Goal: Task Accomplishment & Management: Use online tool/utility

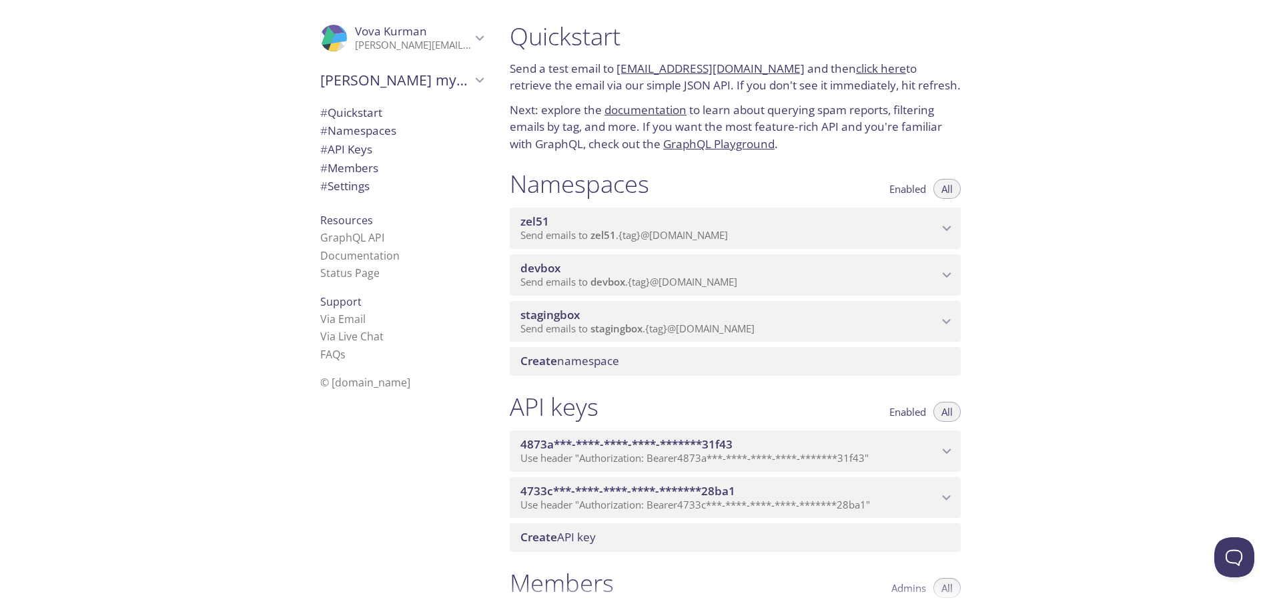
click at [594, 218] on span "zel51" at bounding box center [730, 221] width 418 height 15
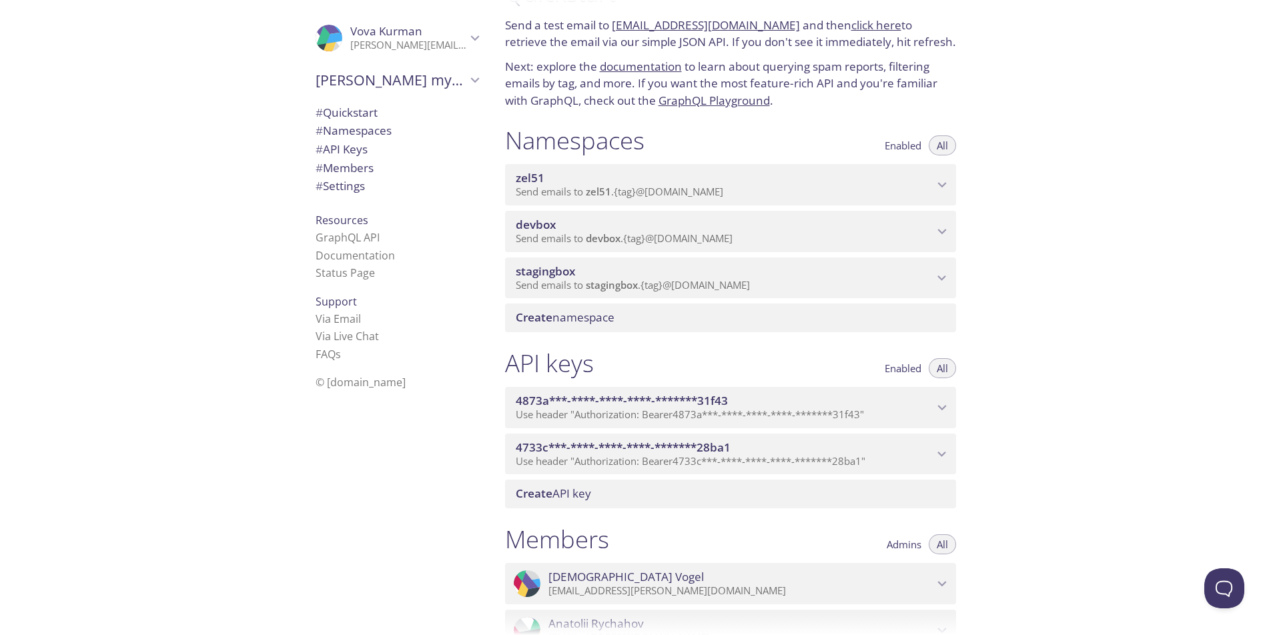
scroll to position [26, 0]
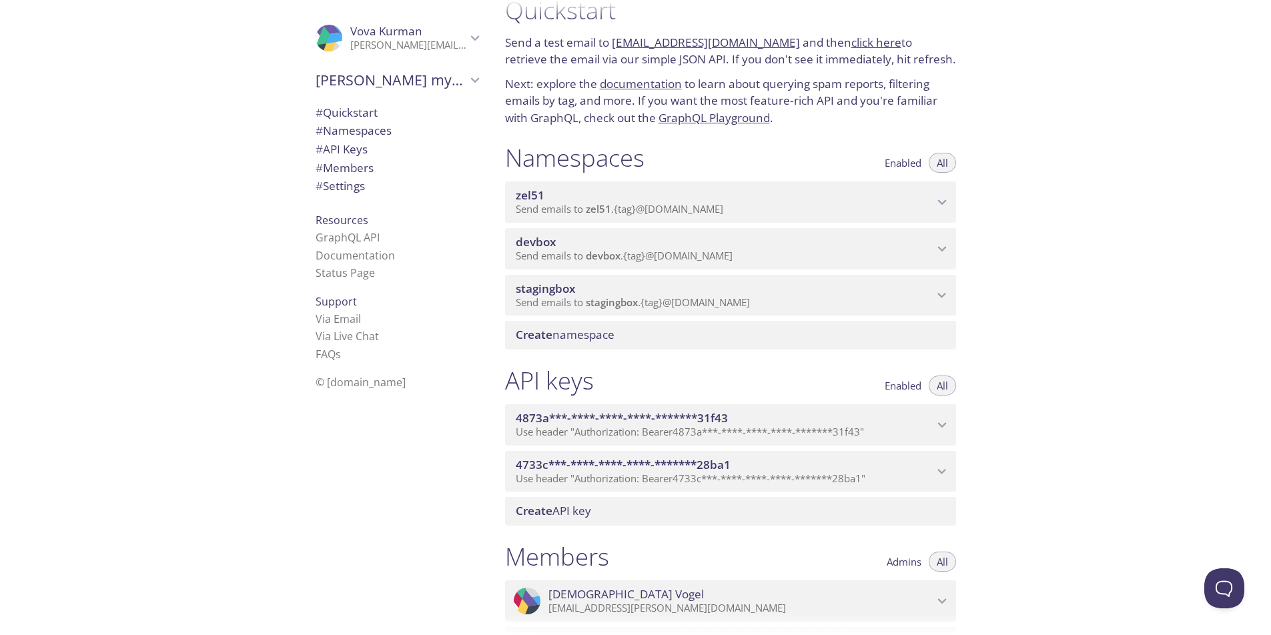
click at [746, 298] on span "Send emails to stagingbox . {tag} @[DOMAIN_NAME]" at bounding box center [633, 302] width 234 height 13
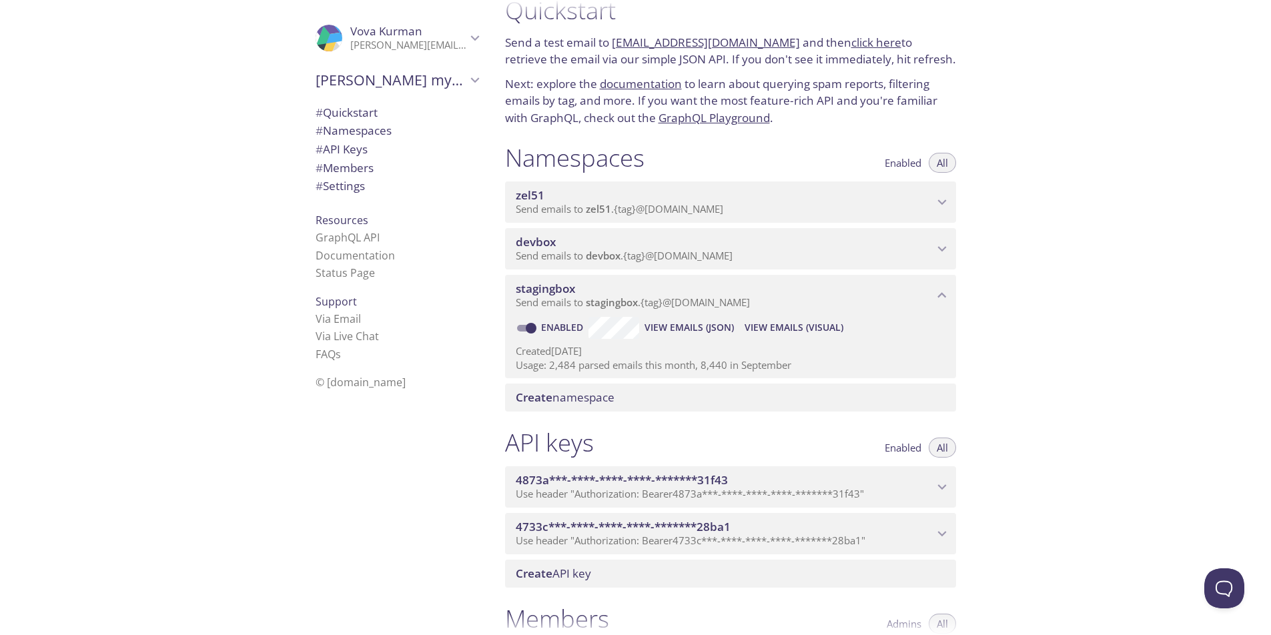
click at [725, 292] on span "stagingbox" at bounding box center [725, 289] width 418 height 15
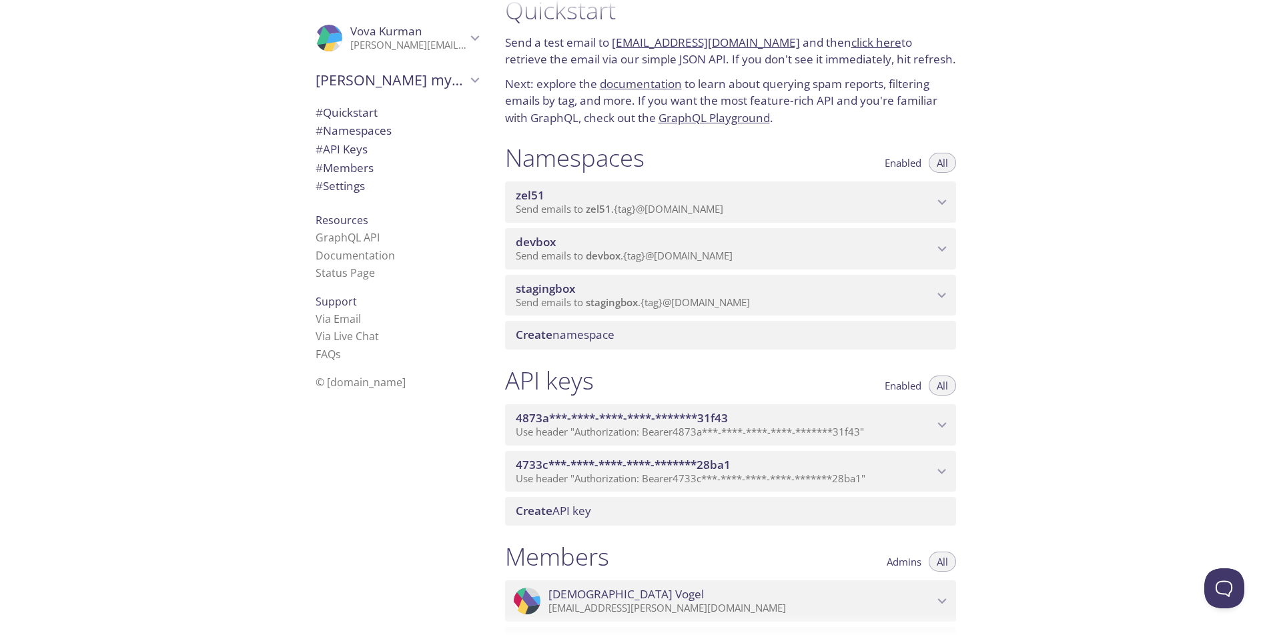
click at [752, 192] on span "zel51" at bounding box center [725, 195] width 418 height 15
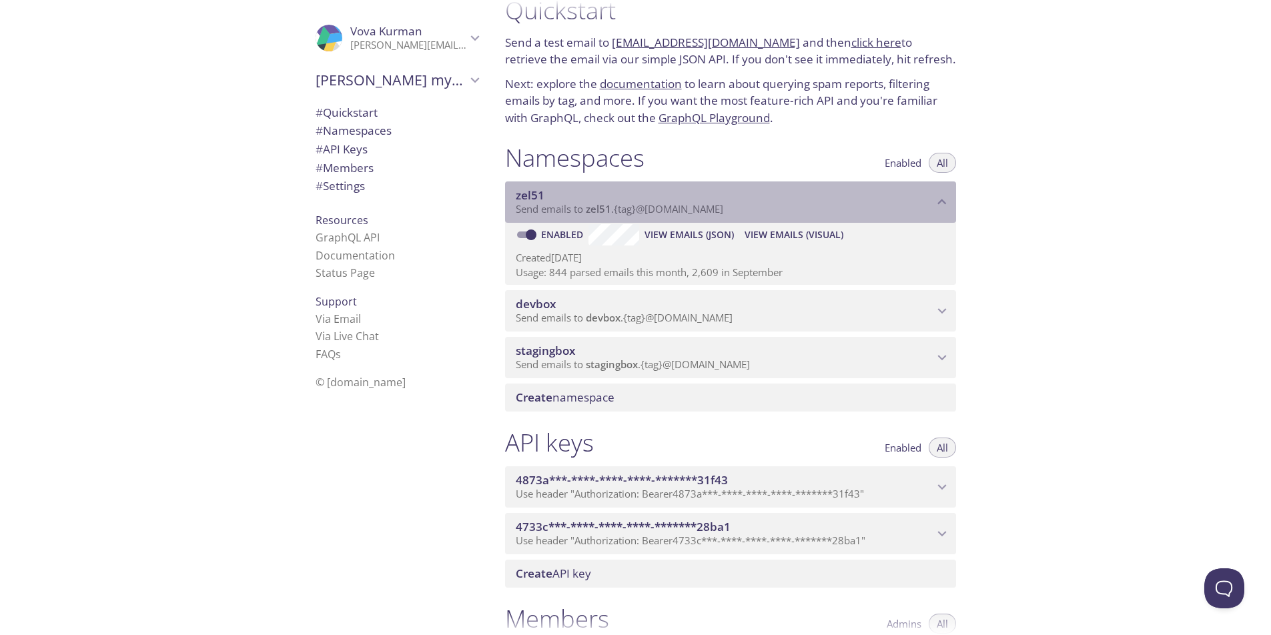
click at [752, 192] on span "zel51" at bounding box center [725, 195] width 418 height 15
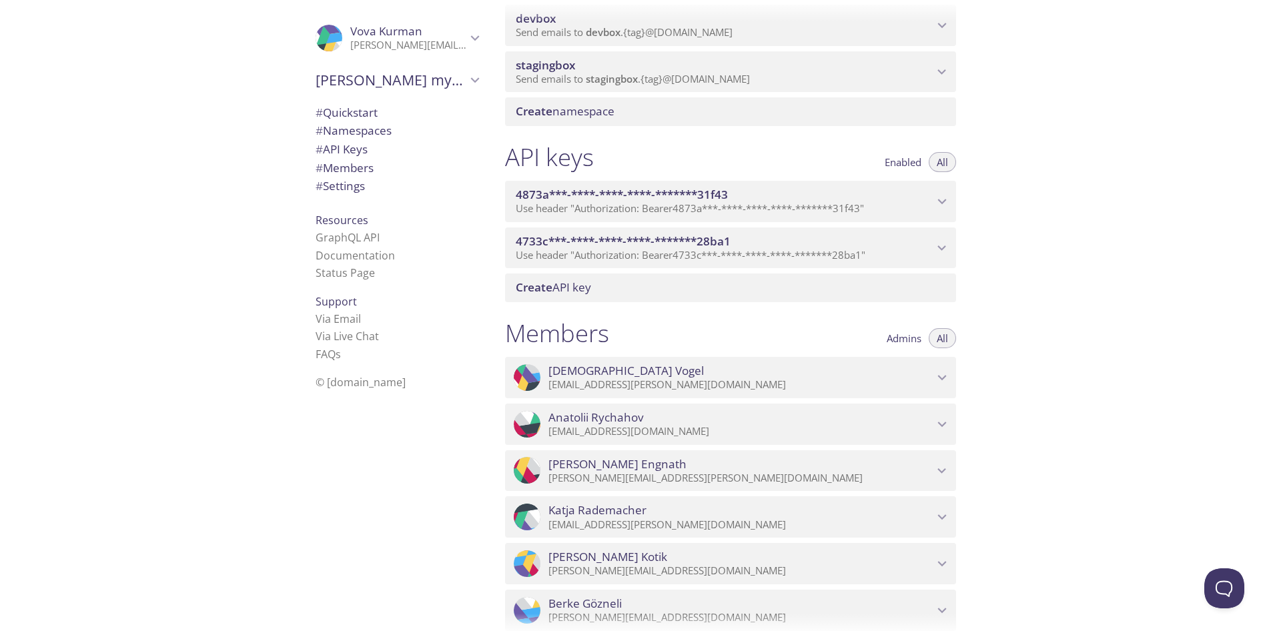
scroll to position [0, 0]
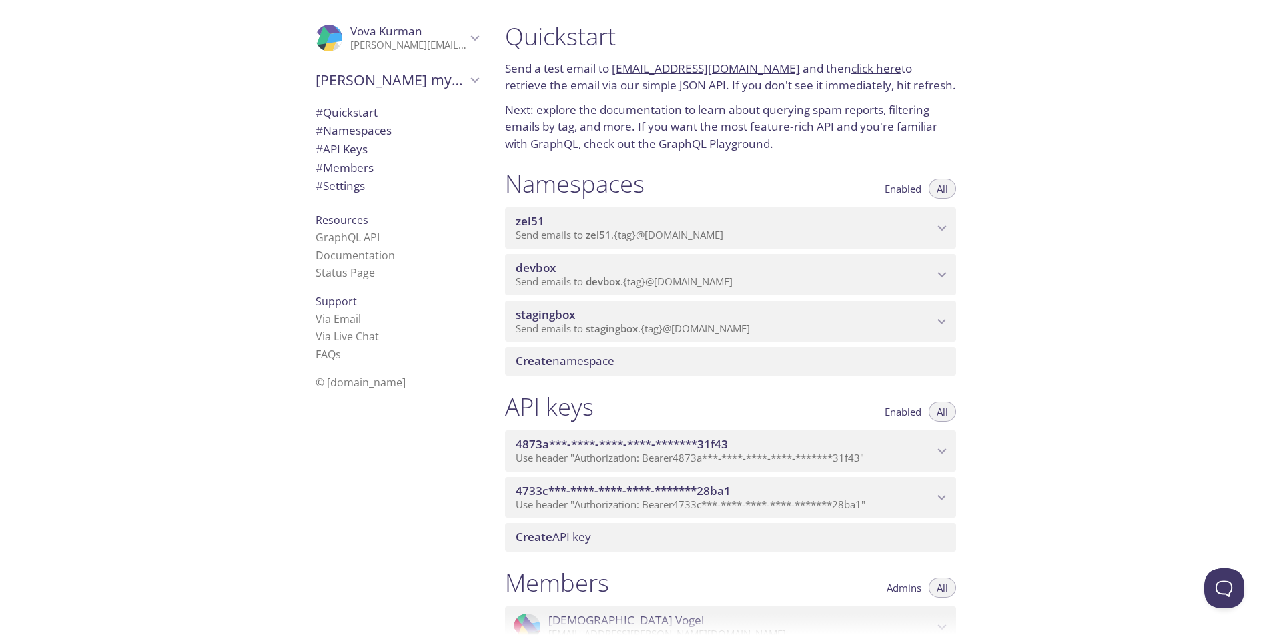
click at [942, 269] on icon "devbox namespace" at bounding box center [942, 274] width 17 height 17
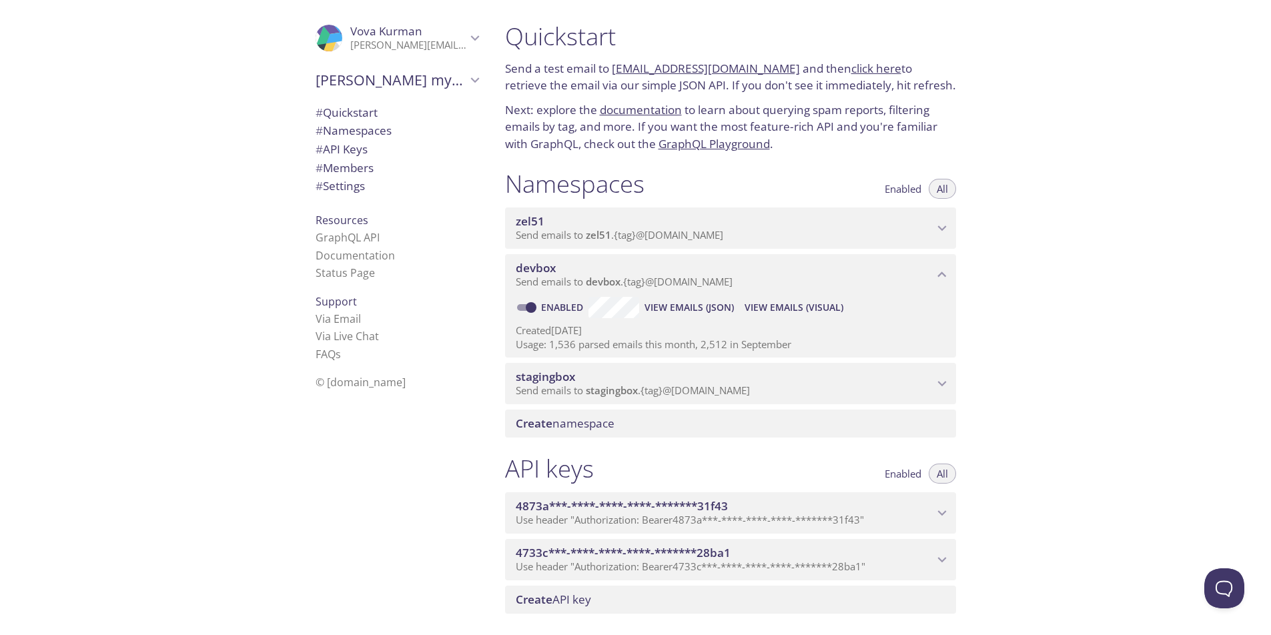
click at [870, 376] on span "stagingbox" at bounding box center [725, 377] width 418 height 15
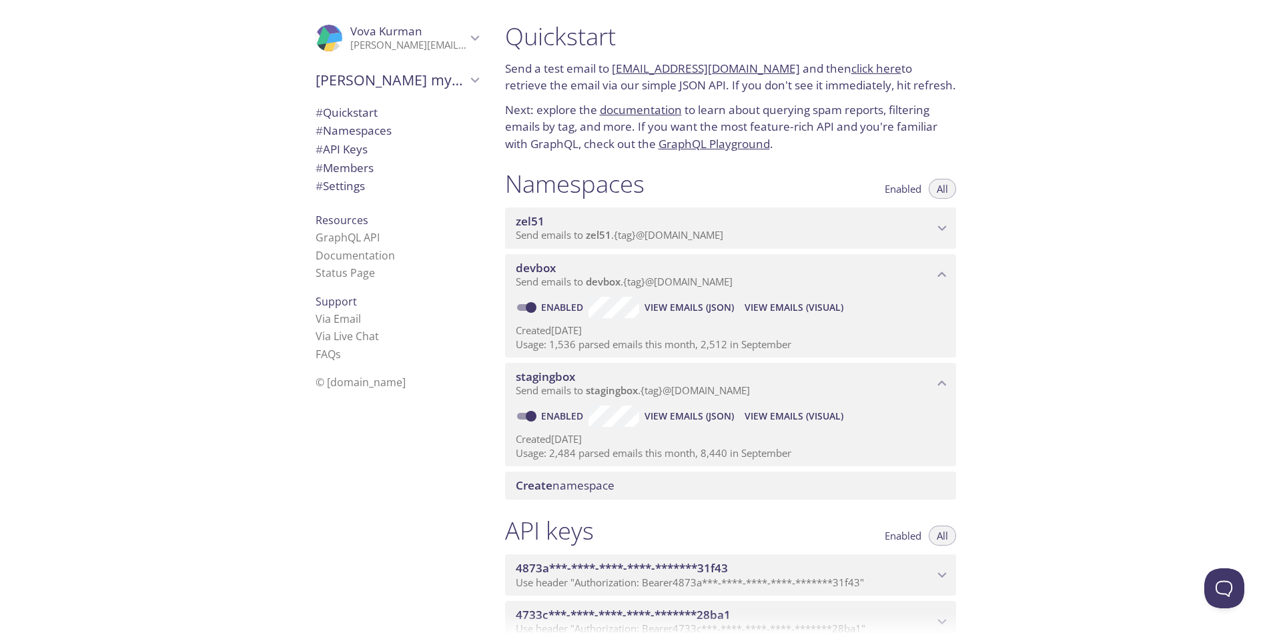
click at [783, 417] on span "View Emails (Visual)" at bounding box center [794, 416] width 99 height 16
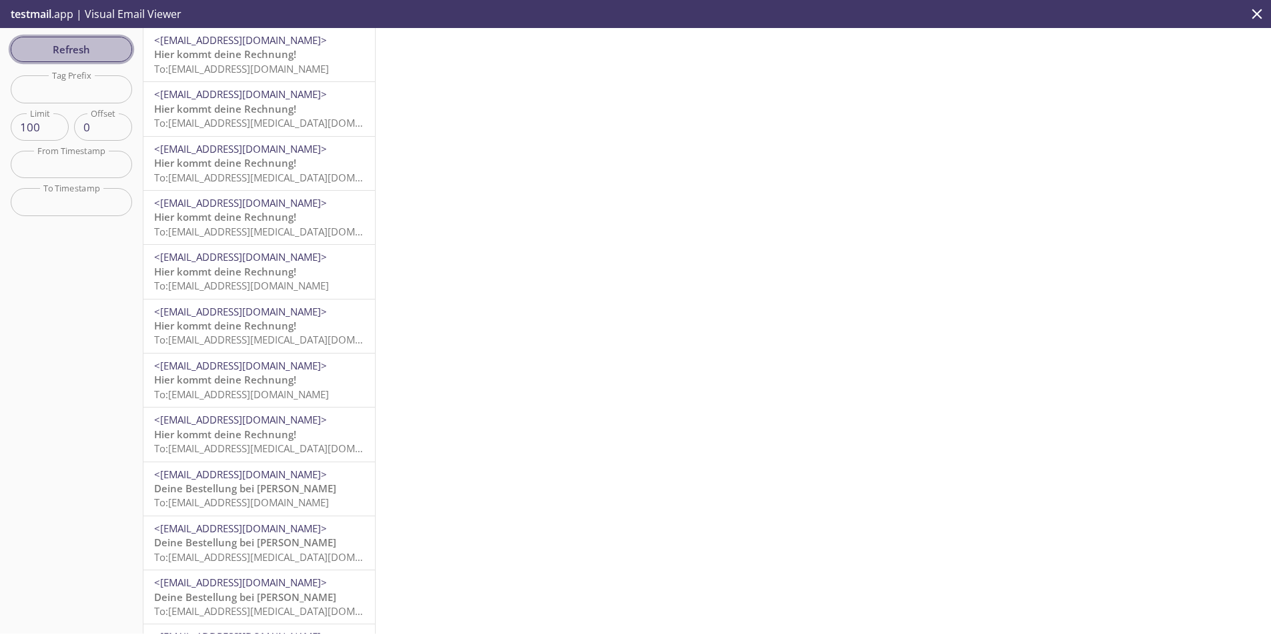
click at [65, 37] on button "Refresh" at bounding box center [71, 49] width 121 height 25
click at [68, 45] on span "Refresh" at bounding box center [71, 49] width 100 height 17
click at [101, 51] on span "Refresh" at bounding box center [71, 49] width 100 height 17
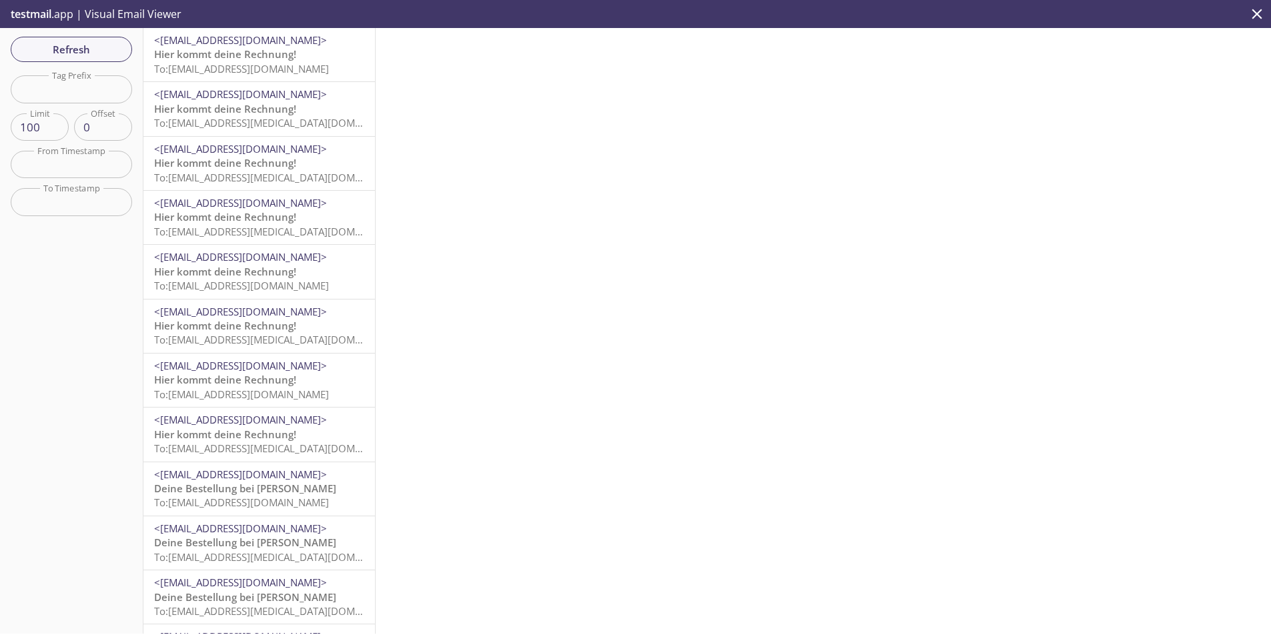
click at [225, 63] on span "To: [EMAIL_ADDRESS][DOMAIN_NAME]" at bounding box center [241, 68] width 175 height 13
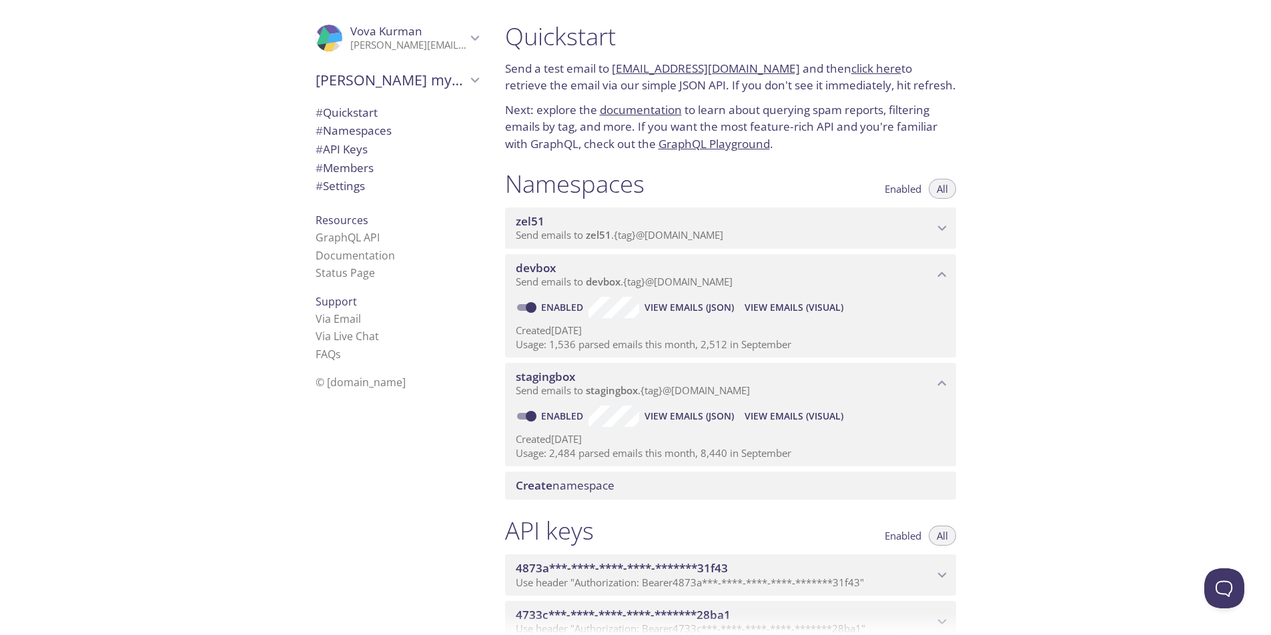
click at [715, 233] on span "Send emails to zel51 . {tag} @[DOMAIN_NAME]" at bounding box center [620, 234] width 208 height 13
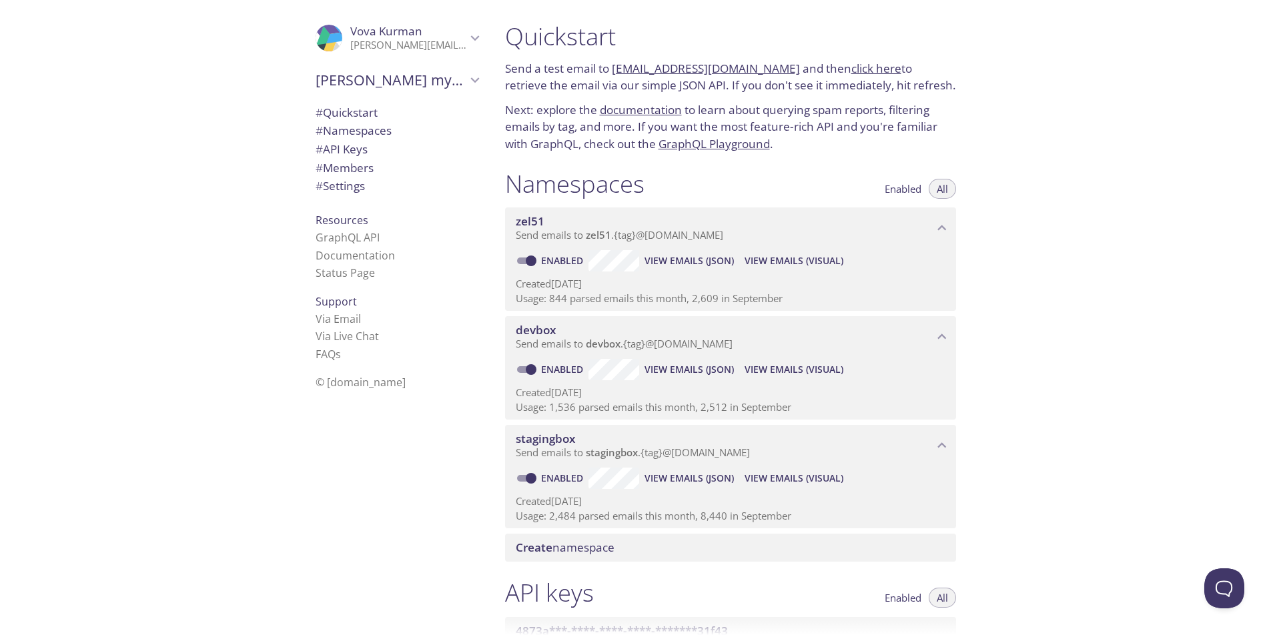
click at [784, 262] on span "View Emails (Visual)" at bounding box center [794, 261] width 99 height 16
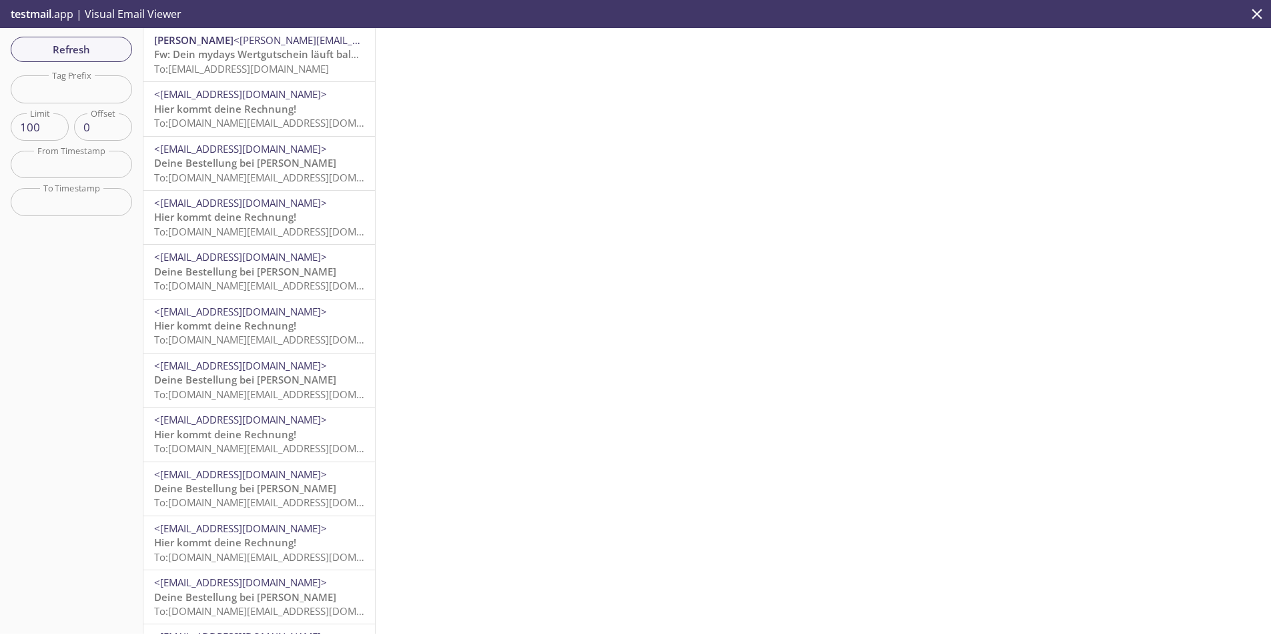
click at [236, 72] on span "To: [EMAIL_ADDRESS][DOMAIN_NAME]" at bounding box center [241, 68] width 175 height 13
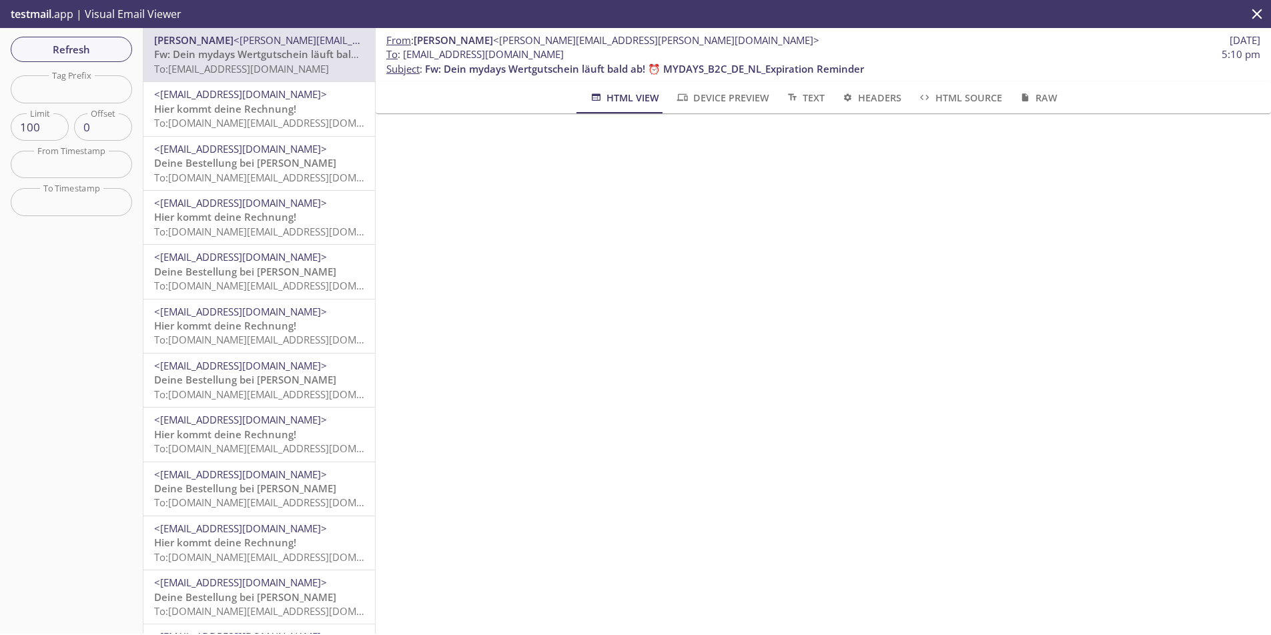
drag, startPoint x: 650, startPoint y: 53, endPoint x: 403, endPoint y: 49, distance: 247.0
click at [403, 49] on span "To : [EMAIL_ADDRESS][DOMAIN_NAME] 5:10 pm" at bounding box center [823, 54] width 874 height 14
copy span "[EMAIL_ADDRESS][DOMAIN_NAME]"
click at [63, 47] on span "Refresh" at bounding box center [71, 49] width 100 height 17
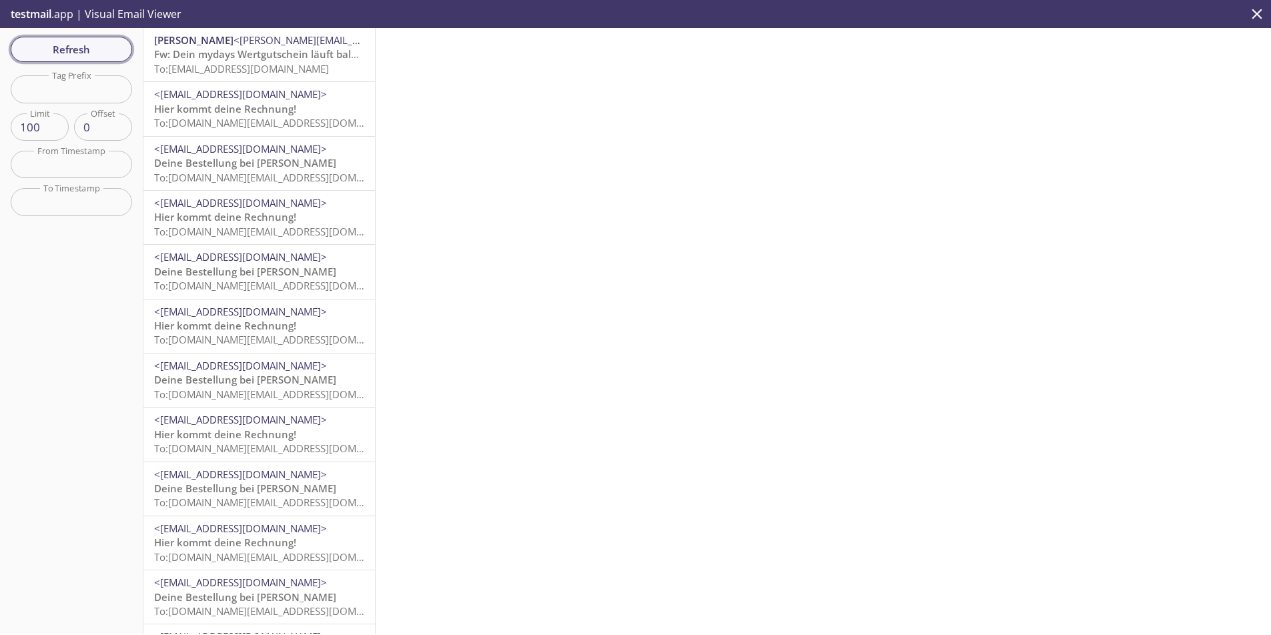
click at [63, 47] on span "Refresh" at bounding box center [71, 49] width 100 height 17
click at [91, 41] on span "Refresh" at bounding box center [71, 49] width 100 height 17
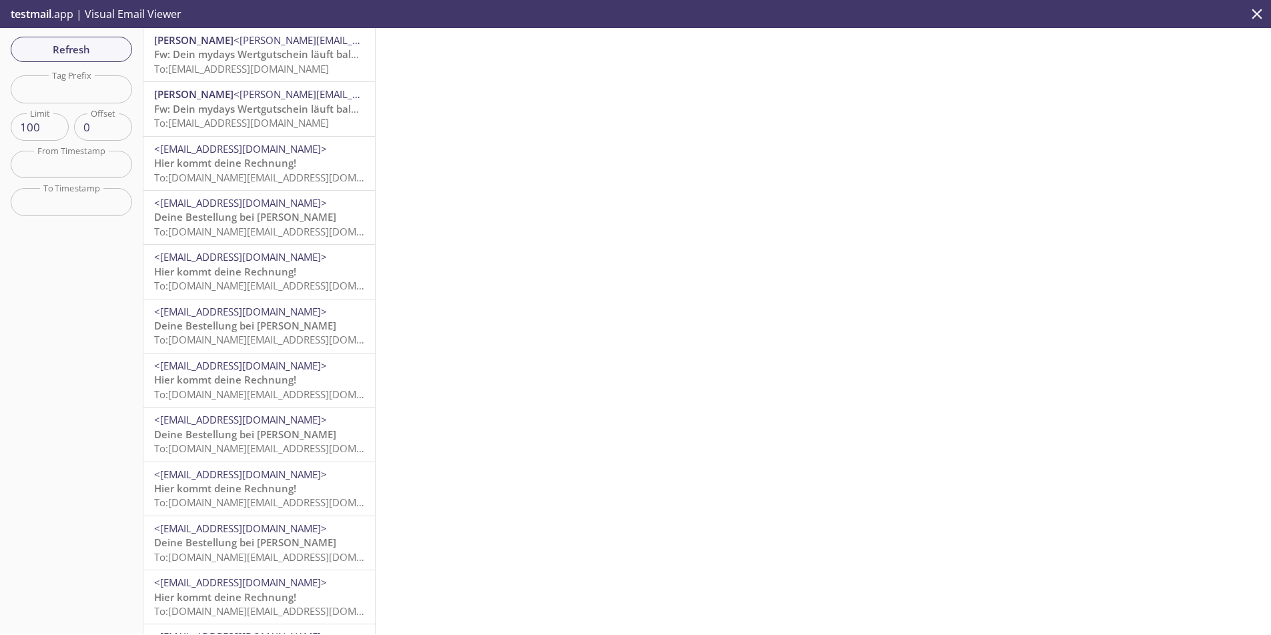
click at [252, 69] on span "To: [EMAIL_ADDRESS][DOMAIN_NAME]" at bounding box center [241, 68] width 175 height 13
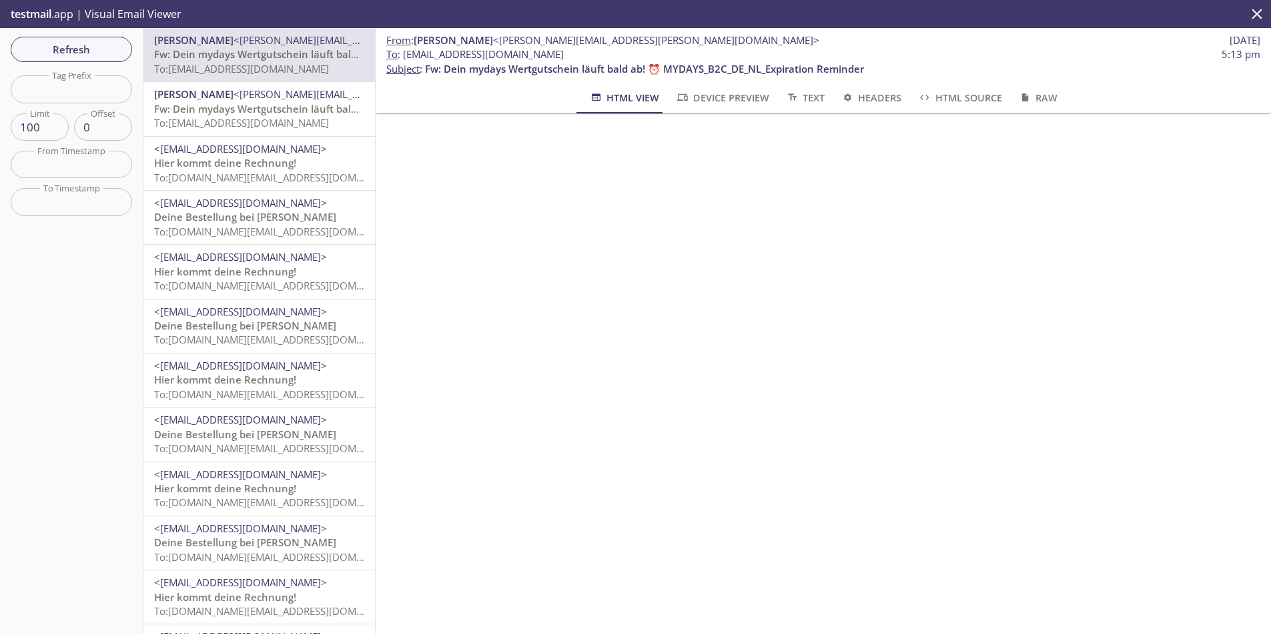
click at [741, 103] on span "Device Preview" at bounding box center [721, 97] width 93 height 17
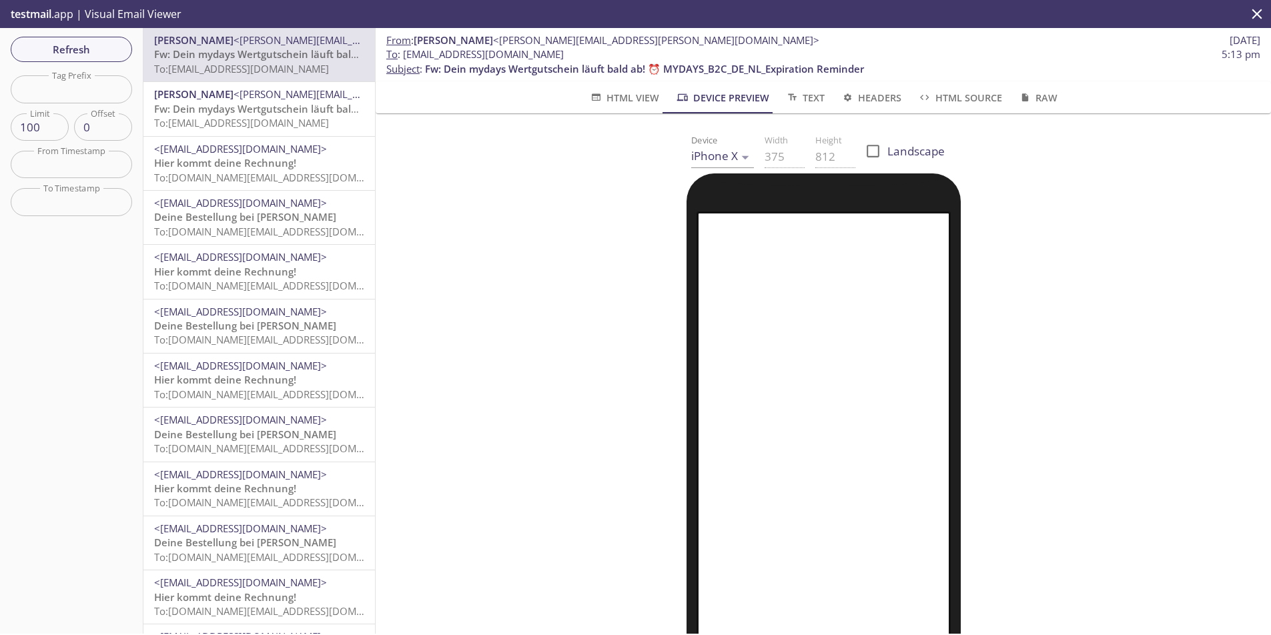
click at [779, 101] on button "Text" at bounding box center [804, 97] width 55 height 32
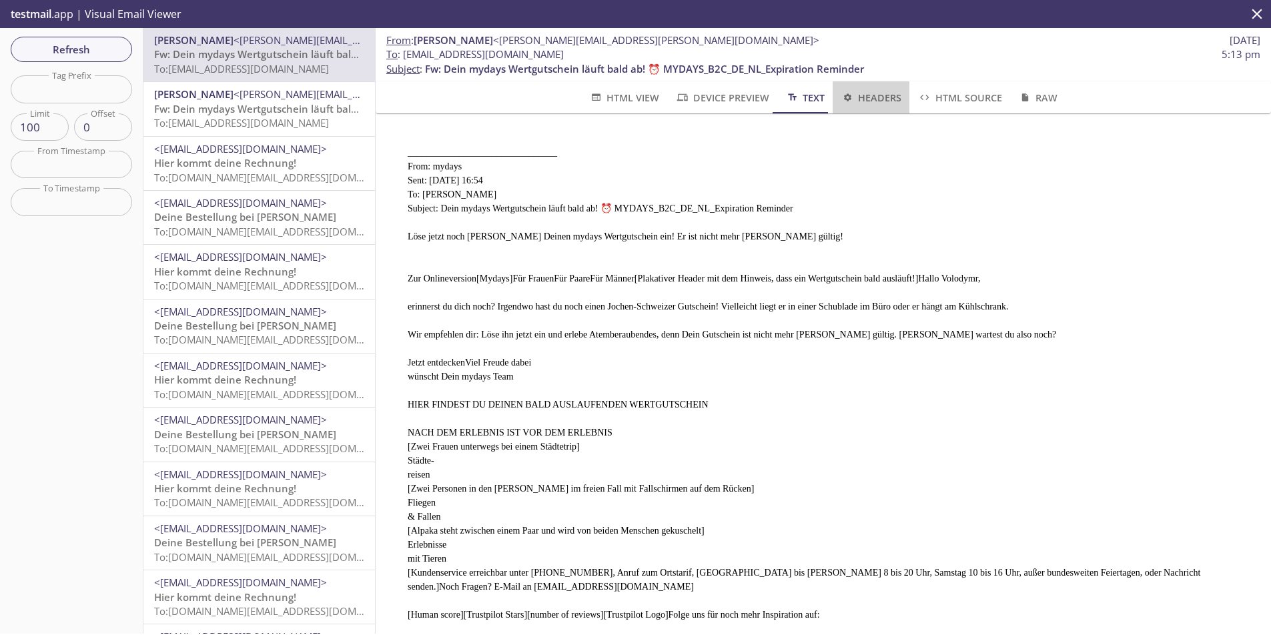
click at [882, 97] on span "Headers" at bounding box center [871, 97] width 61 height 17
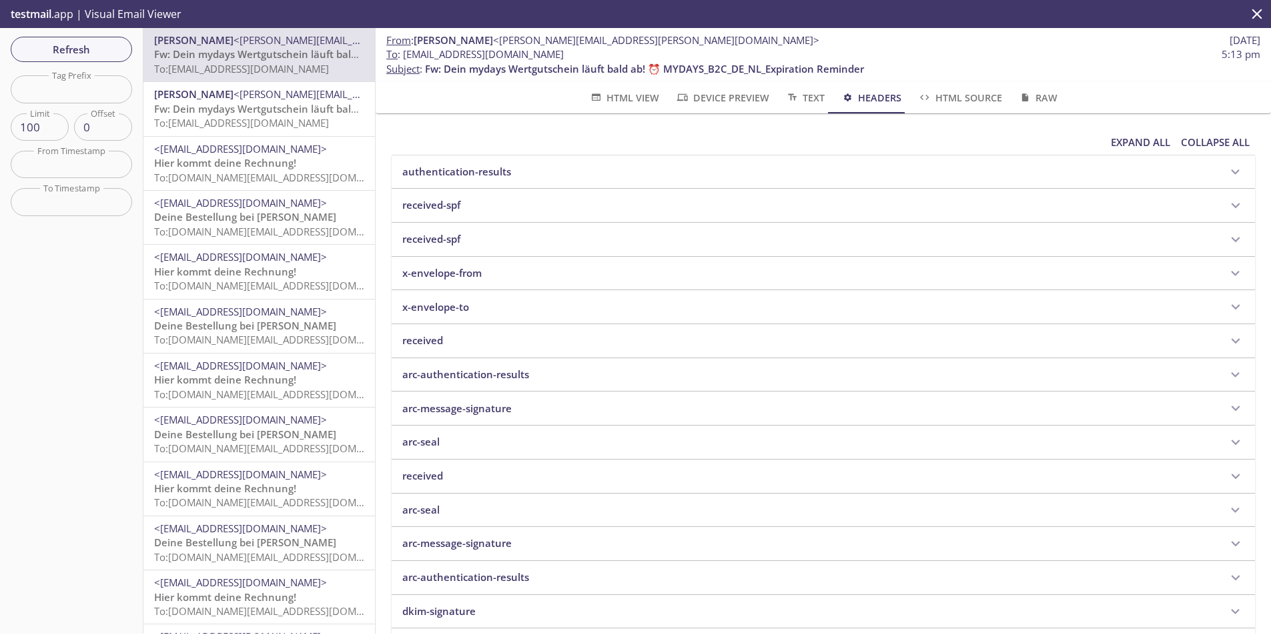
click at [955, 95] on span "HTML Source" at bounding box center [960, 97] width 84 height 17
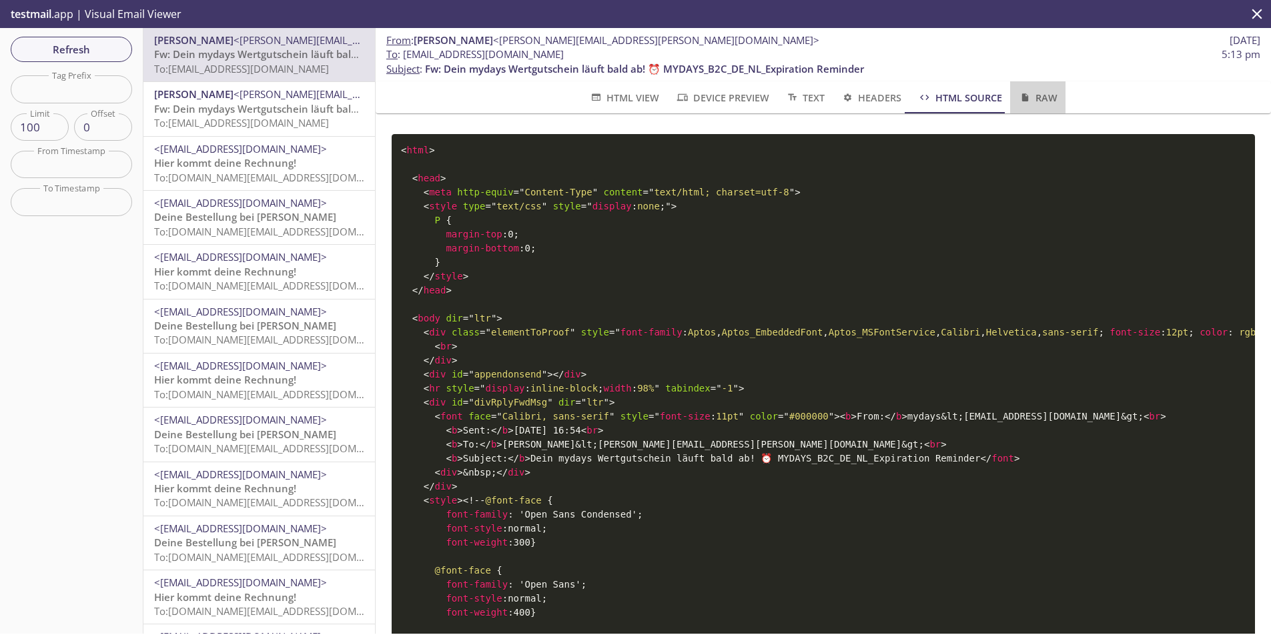
click at [1022, 97] on icon "button" at bounding box center [1025, 97] width 7 height 8
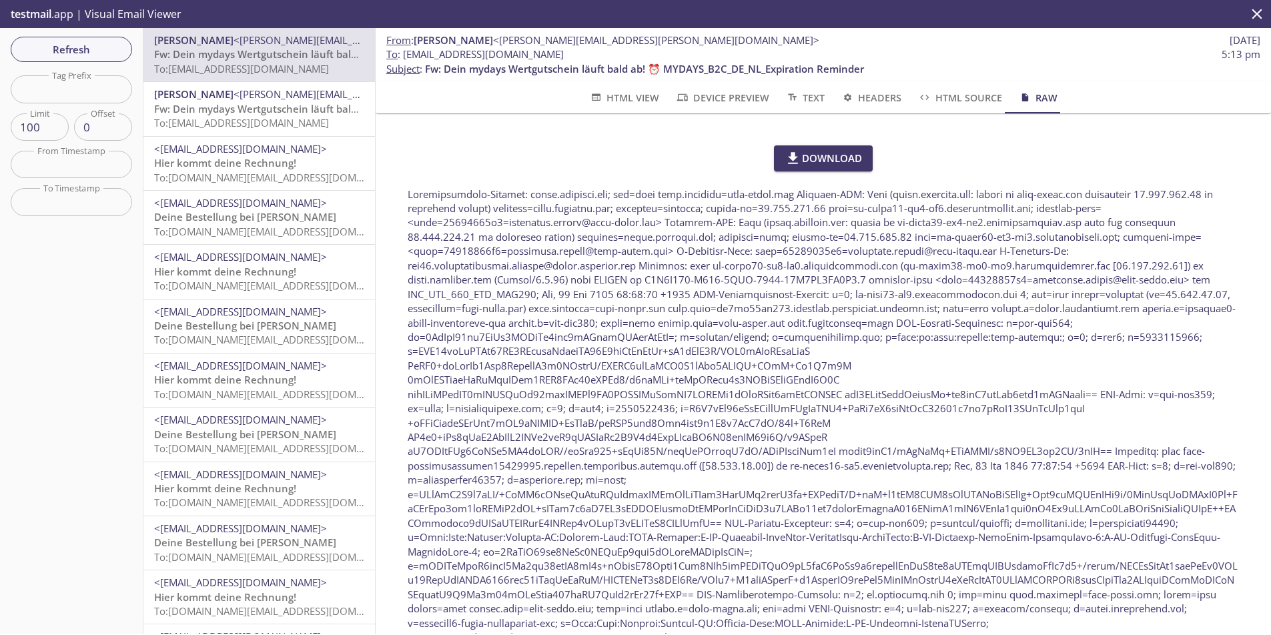
click at [53, 17] on p "testmail .app | Visual Email Viewer" at bounding box center [95, 14] width 190 height 28
click at [107, 9] on p "testmail .app | Visual Email Viewer" at bounding box center [95, 14] width 190 height 28
click at [109, 19] on p "testmail .app | Visual Email Viewer" at bounding box center [95, 14] width 190 height 28
click at [54, 45] on span "Refresh" at bounding box center [71, 49] width 100 height 17
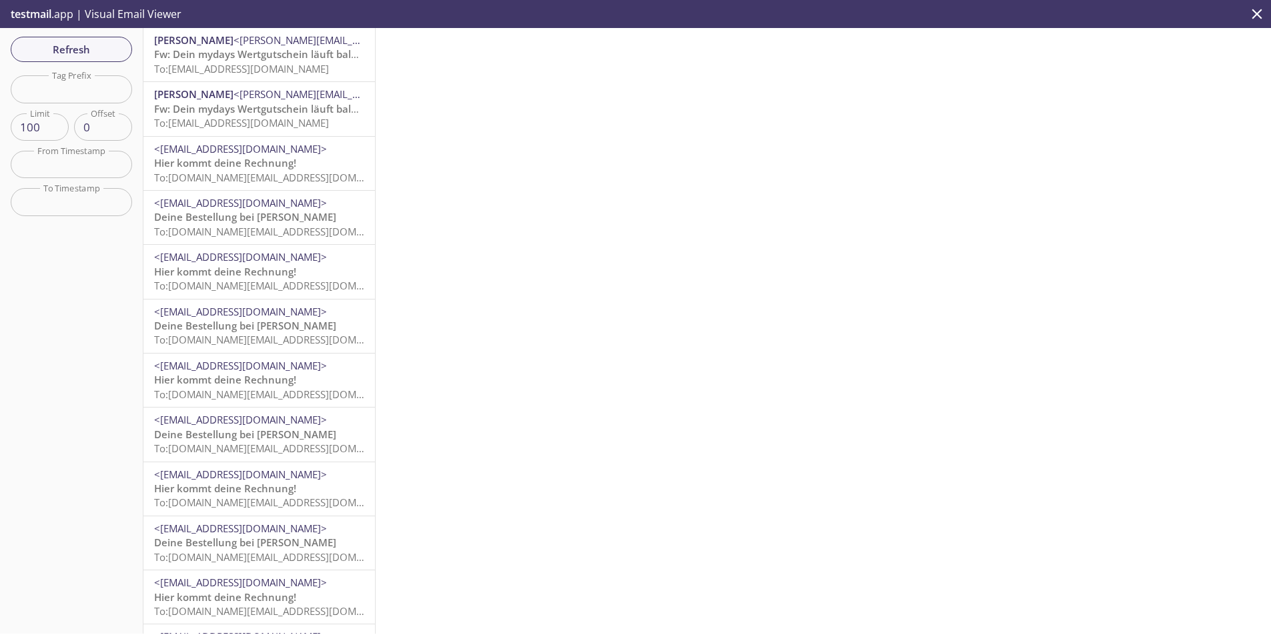
click at [187, 48] on span "Fw: Dein mydays Wertgutschein läuft bald ab! ⏰ MYDAYS_B2C_DE_NL_Expiration Remi…" at bounding box center [373, 53] width 439 height 13
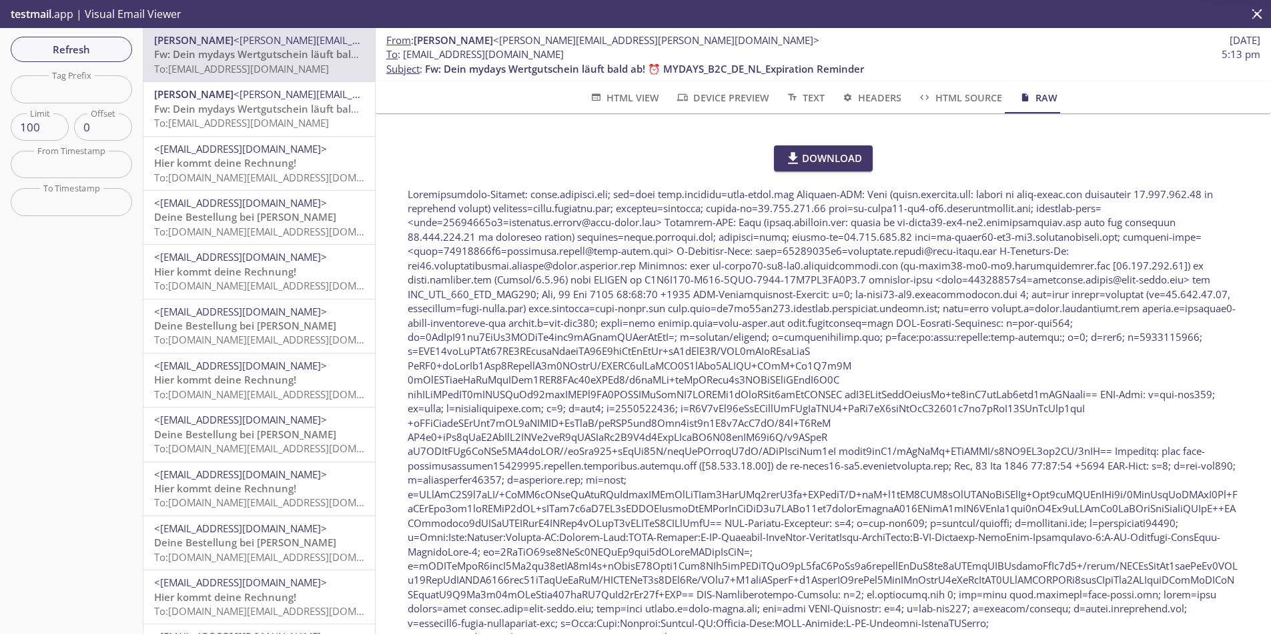
click at [621, 97] on span "HTML View" at bounding box center [624, 97] width 70 height 17
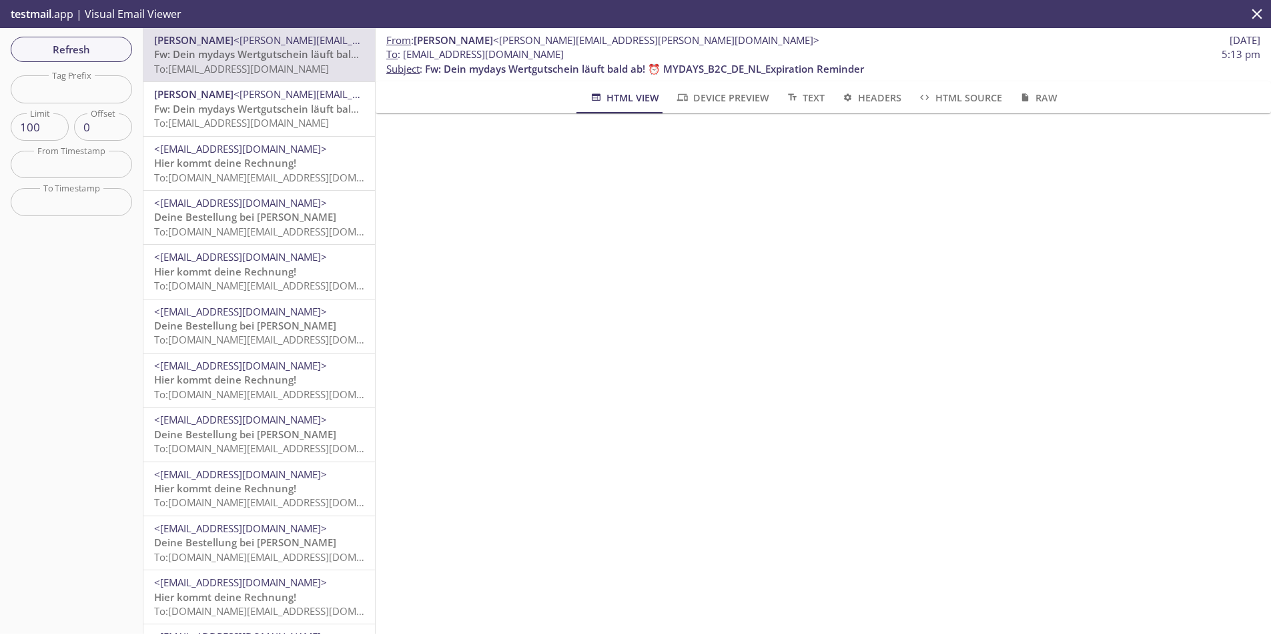
click at [42, 17] on span "testmail" at bounding box center [31, 14] width 41 height 15
click at [125, 9] on p "testmail .app | Visual Email Viewer" at bounding box center [95, 14] width 190 height 28
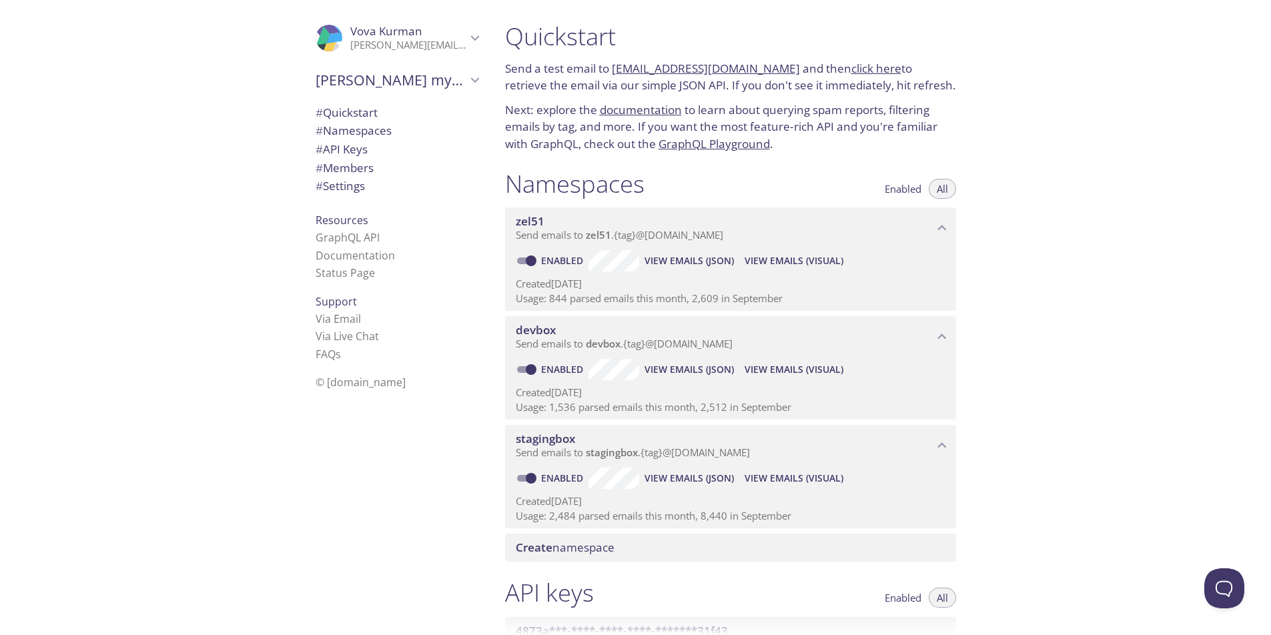
click at [709, 260] on span "View Emails (JSON)" at bounding box center [689, 261] width 89 height 16
click at [777, 260] on span "View Emails (Visual)" at bounding box center [794, 261] width 99 height 16
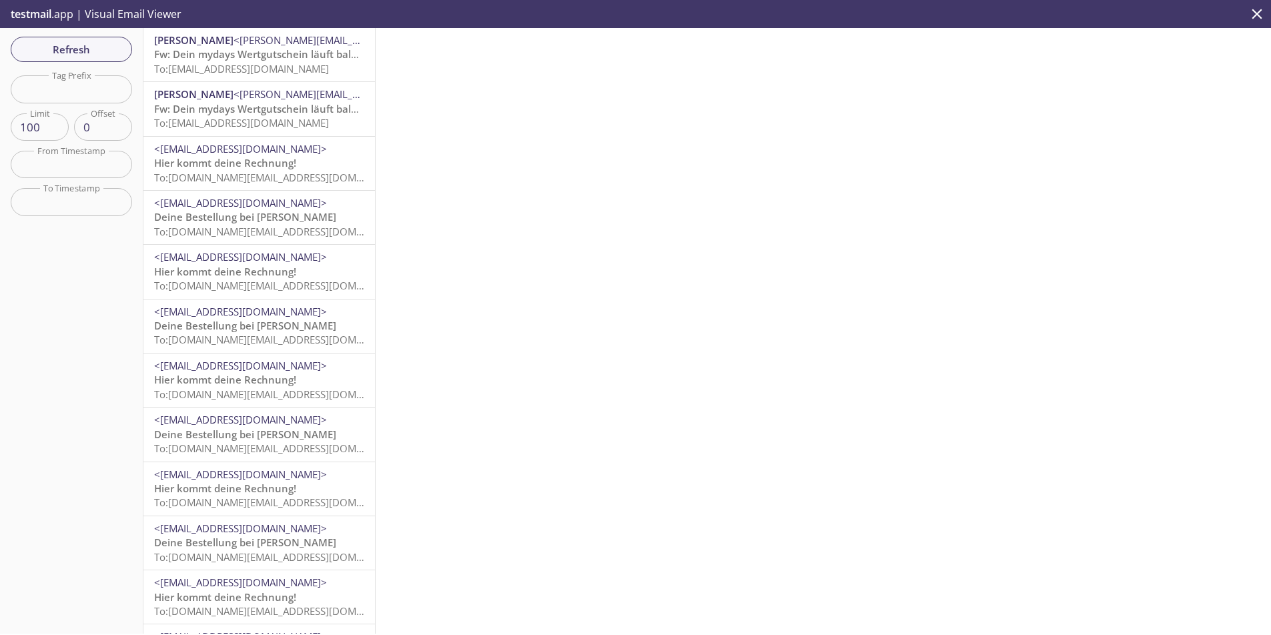
click at [256, 121] on span "To: [EMAIL_ADDRESS][DOMAIN_NAME]" at bounding box center [241, 122] width 175 height 13
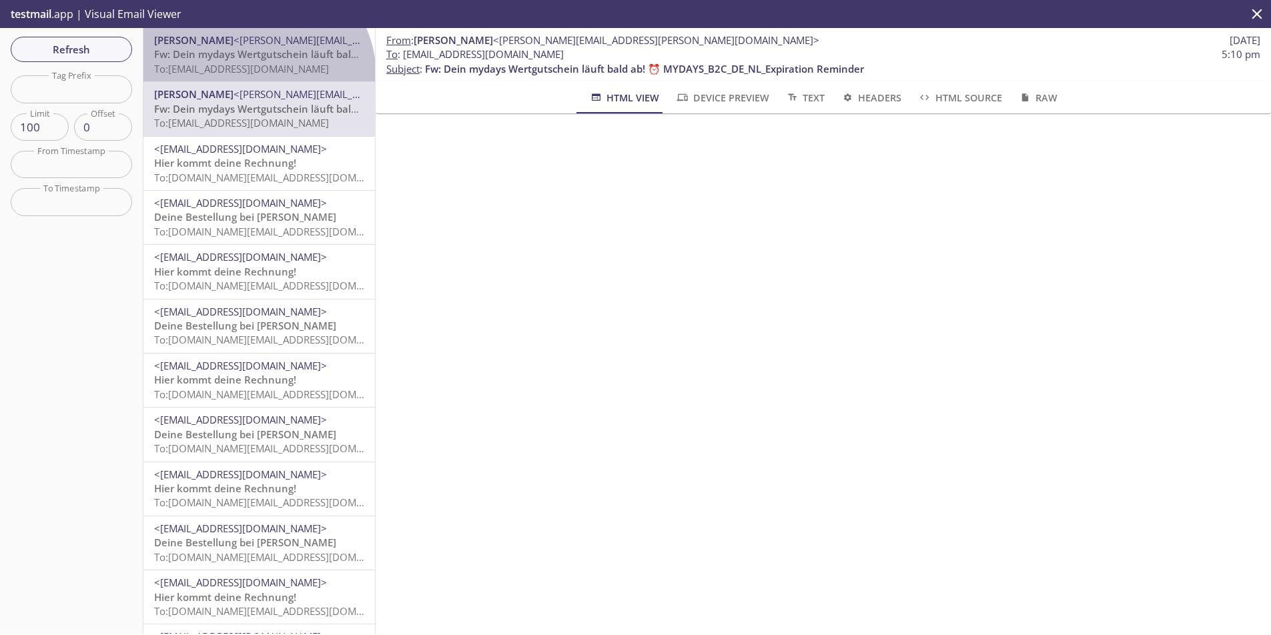
click at [254, 77] on div "[PERSON_NAME] <[PERSON_NAME][EMAIL_ADDRESS][PERSON_NAME][DOMAIN_NAME]> Fw: Dein…" at bounding box center [259, 54] width 232 height 53
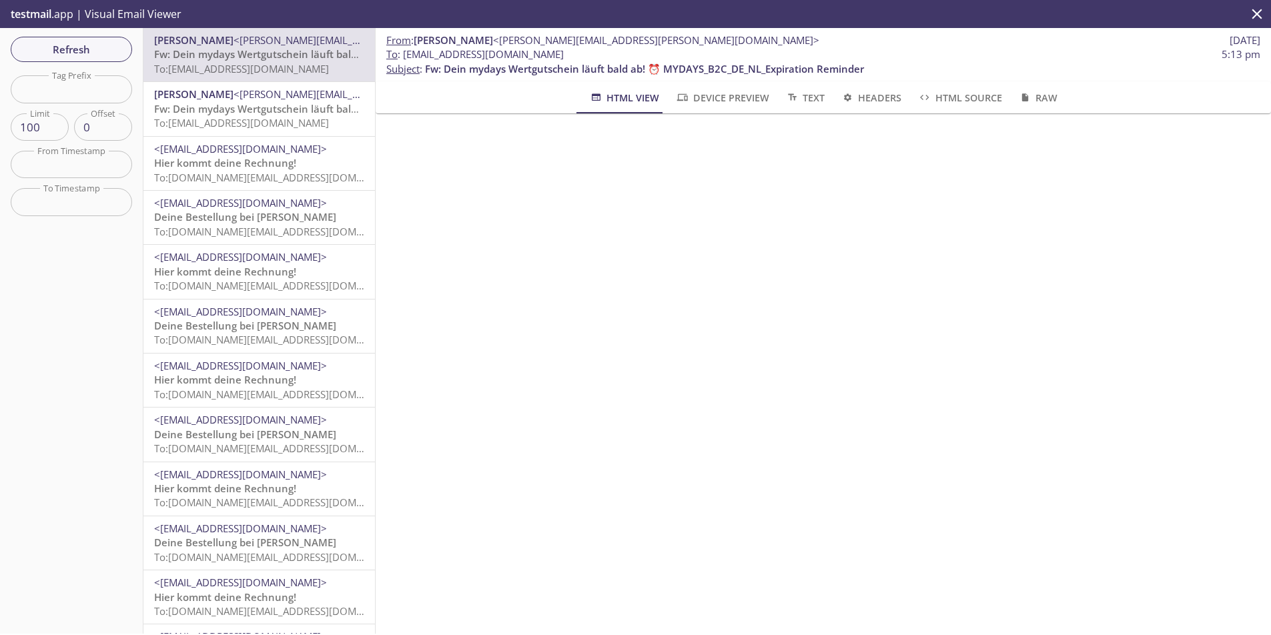
click at [255, 103] on span "Fw: Dein mydays Wertgutschein läuft bald ab! ⏰ MYDAYS_B2C_DE_NL_Expiration Remi…" at bounding box center [373, 108] width 439 height 13
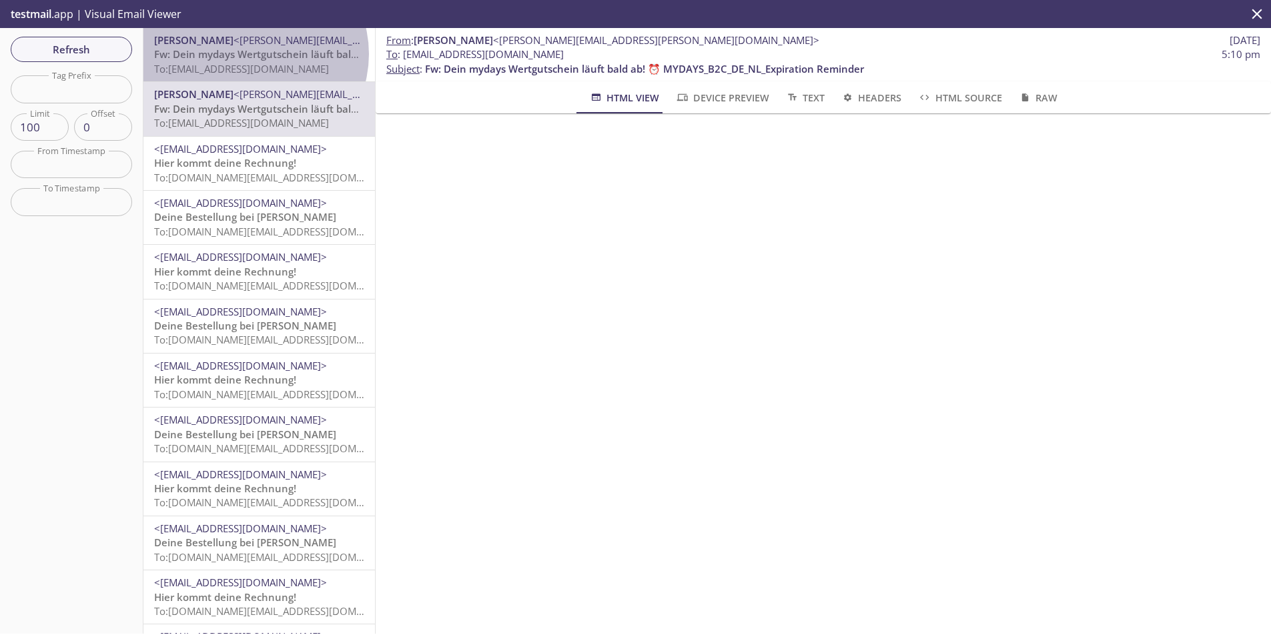
click at [252, 54] on span "Fw: Dein mydays Wertgutschein läuft bald ab! ⏰ MYDAYS_B2C_DE_NL_Expiration Remi…" at bounding box center [373, 53] width 439 height 13
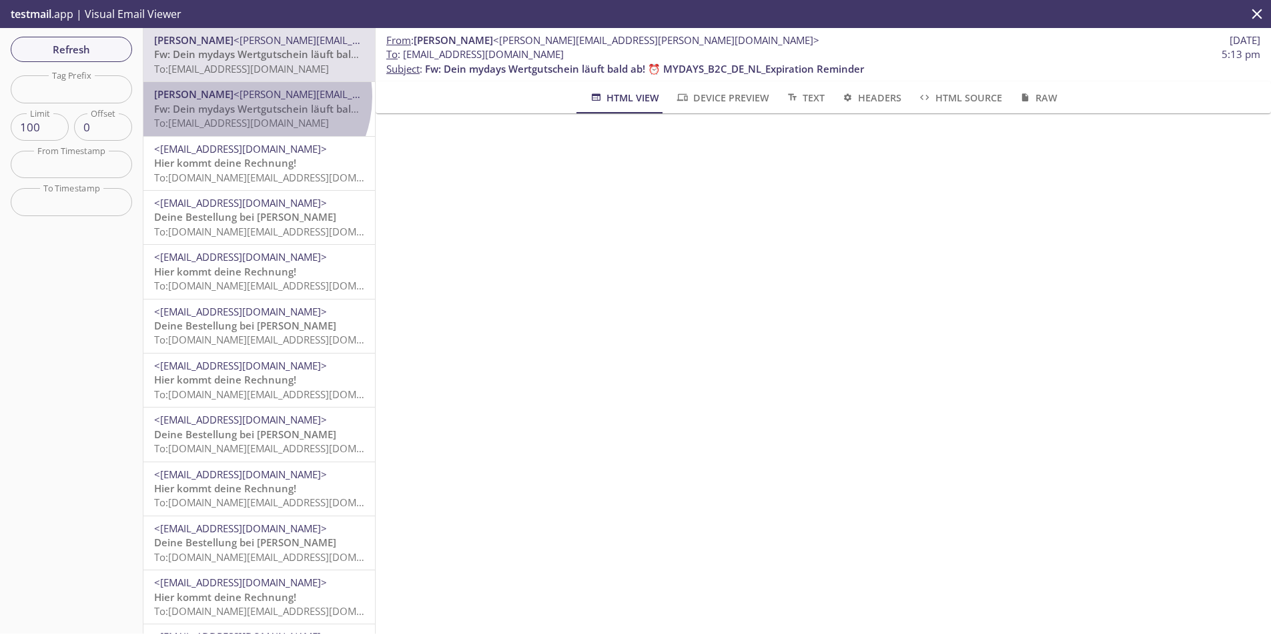
click at [253, 97] on span "<[PERSON_NAME][EMAIL_ADDRESS][PERSON_NAME][DOMAIN_NAME]>" at bounding box center [397, 93] width 326 height 13
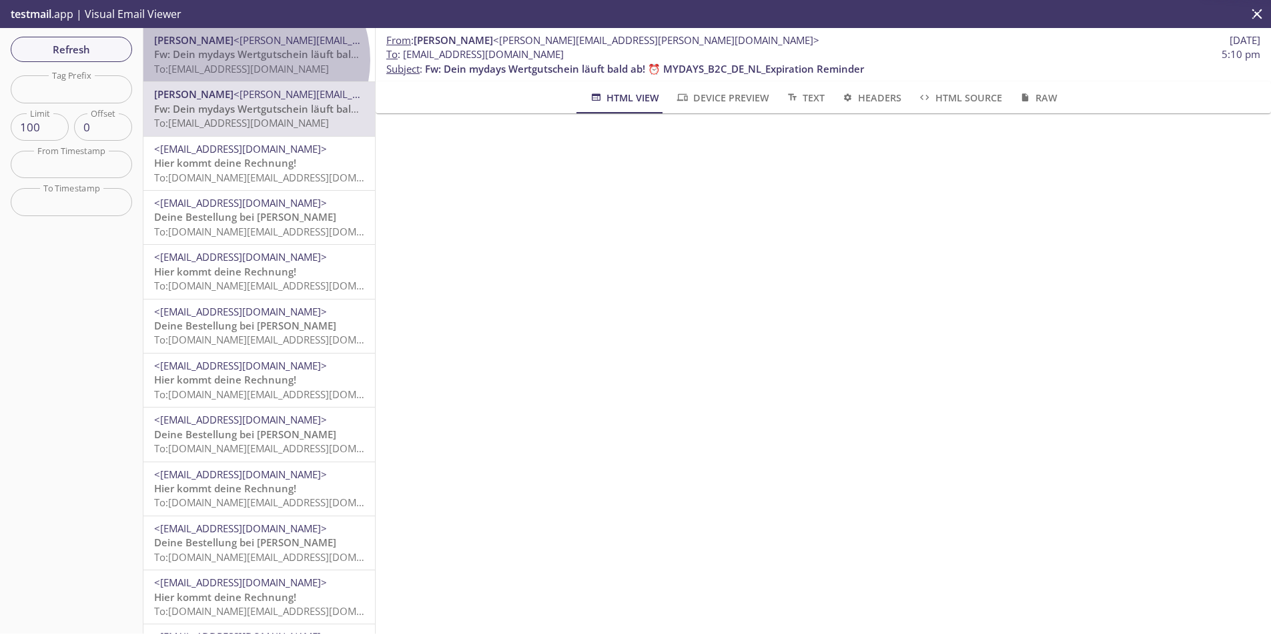
click at [254, 60] on span "Fw: Dein mydays Wertgutschein läuft bald ab! ⏰ MYDAYS_B2C_DE_NL_Expiration Remi…" at bounding box center [373, 53] width 439 height 13
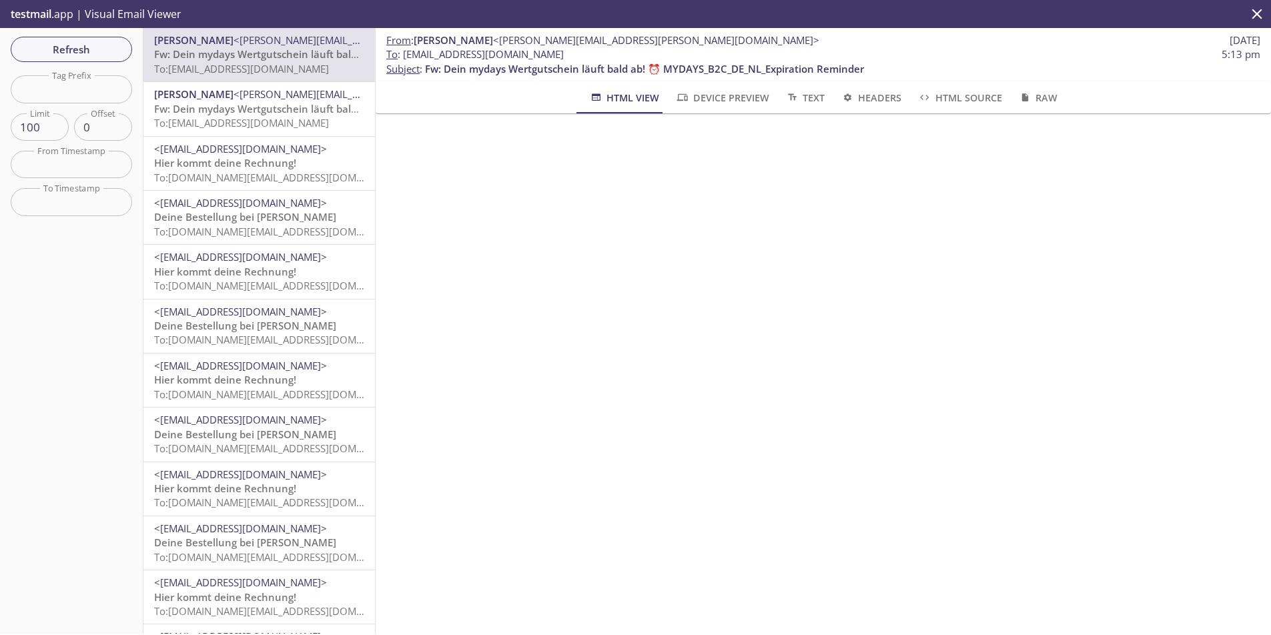
click at [268, 113] on span "Fw: Dein mydays Wertgutschein läuft bald ab! ⏰ MYDAYS_B2C_DE_NL_Expiration Remi…" at bounding box center [373, 108] width 439 height 13
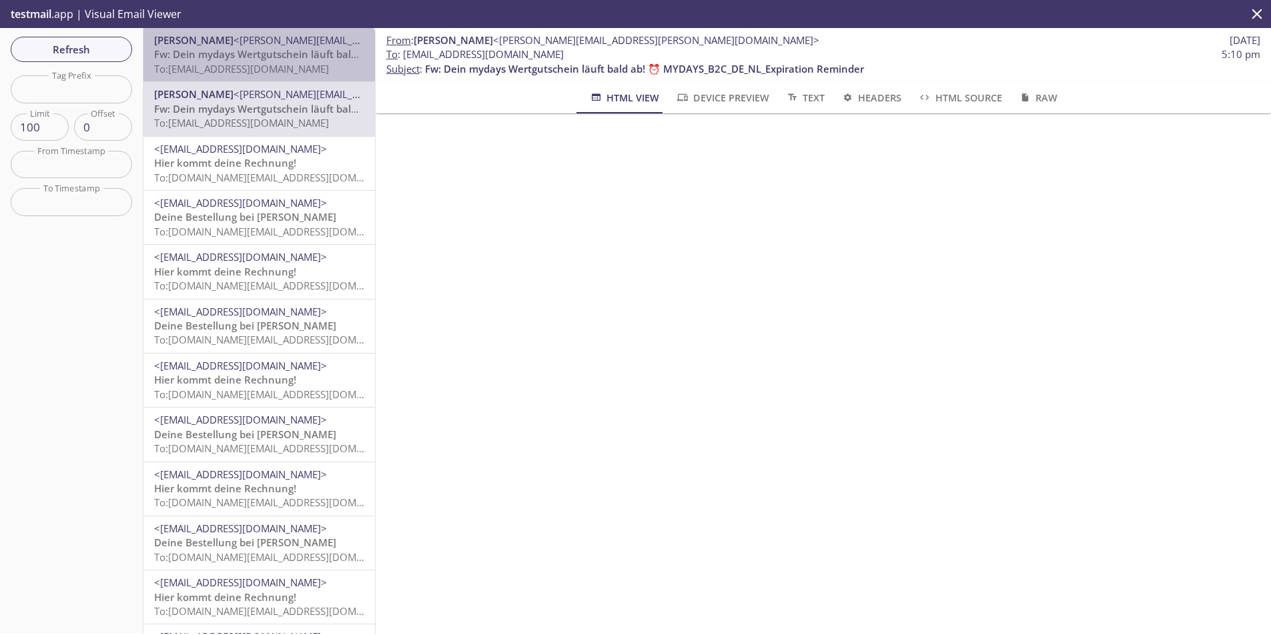
click at [258, 69] on span "To: [EMAIL_ADDRESS][DOMAIN_NAME]" at bounding box center [241, 68] width 175 height 13
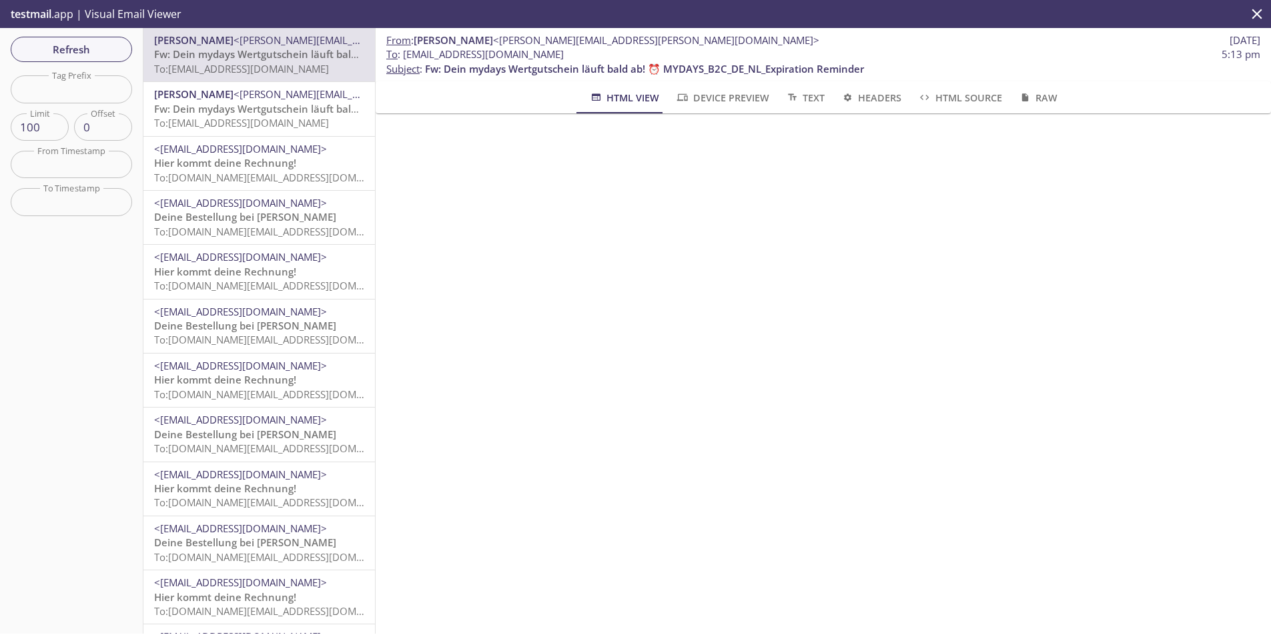
click at [264, 108] on span "Fw: Dein mydays Wertgutschein läuft bald ab! ⏰ MYDAYS_B2C_DE_NL_Expiration Remi…" at bounding box center [373, 108] width 439 height 13
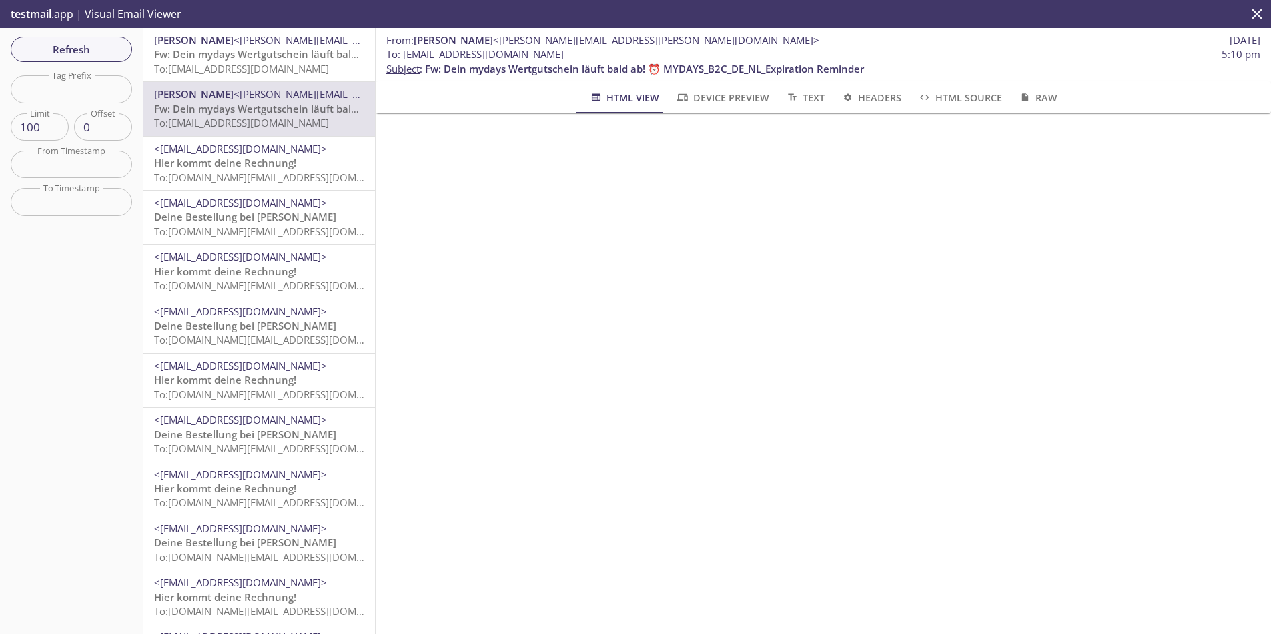
click at [198, 161] on span "Hier kommt deine Rechnung!" at bounding box center [225, 162] width 142 height 13
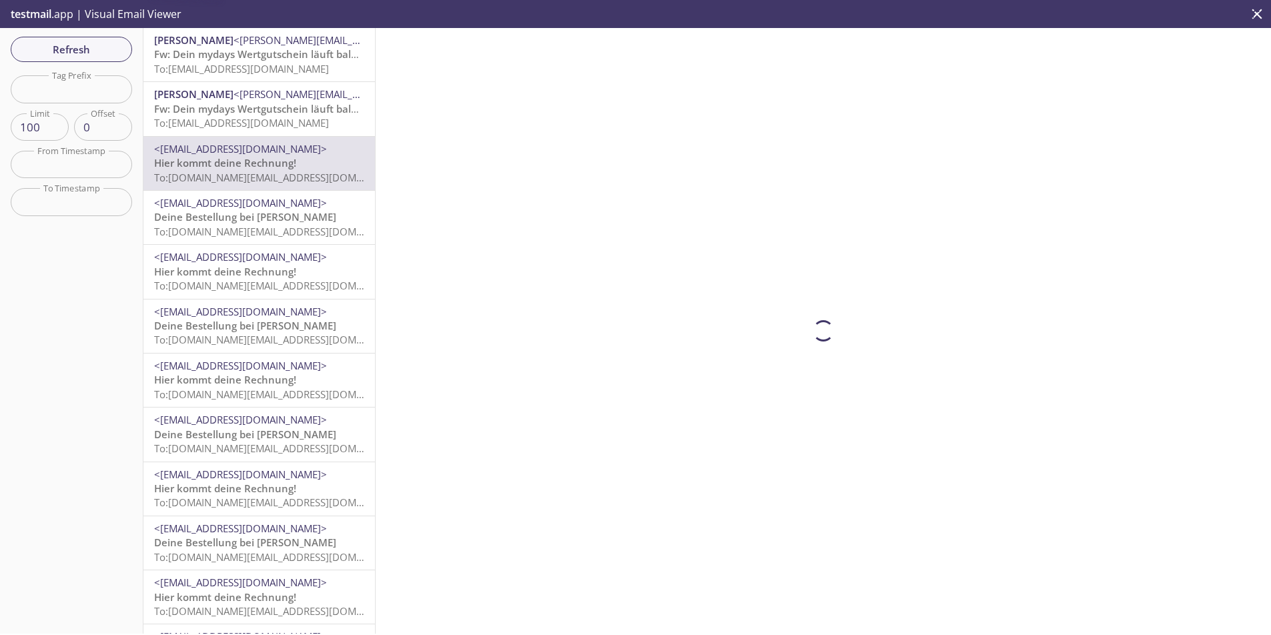
click at [203, 114] on span "Fw: Dein mydays Wertgutschein läuft bald ab! ⏰ MYDAYS_B2C_DE_NL_Expiration Remi…" at bounding box center [373, 108] width 439 height 13
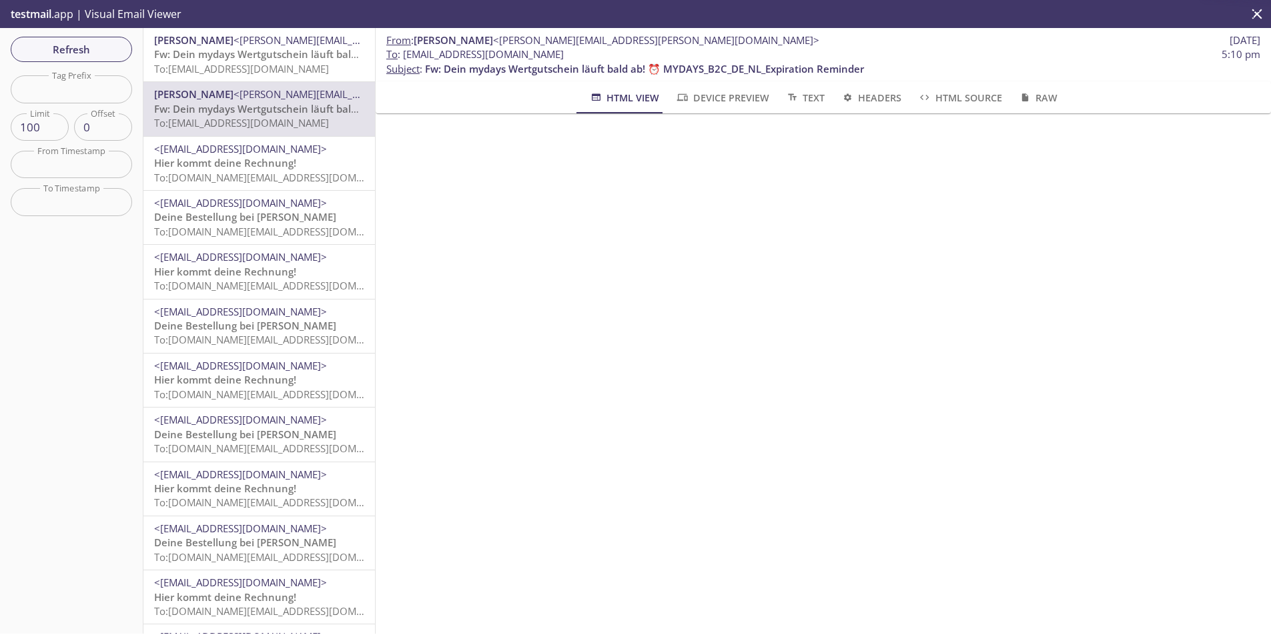
click at [216, 68] on span "To: [EMAIL_ADDRESS][DOMAIN_NAME]" at bounding box center [241, 68] width 175 height 13
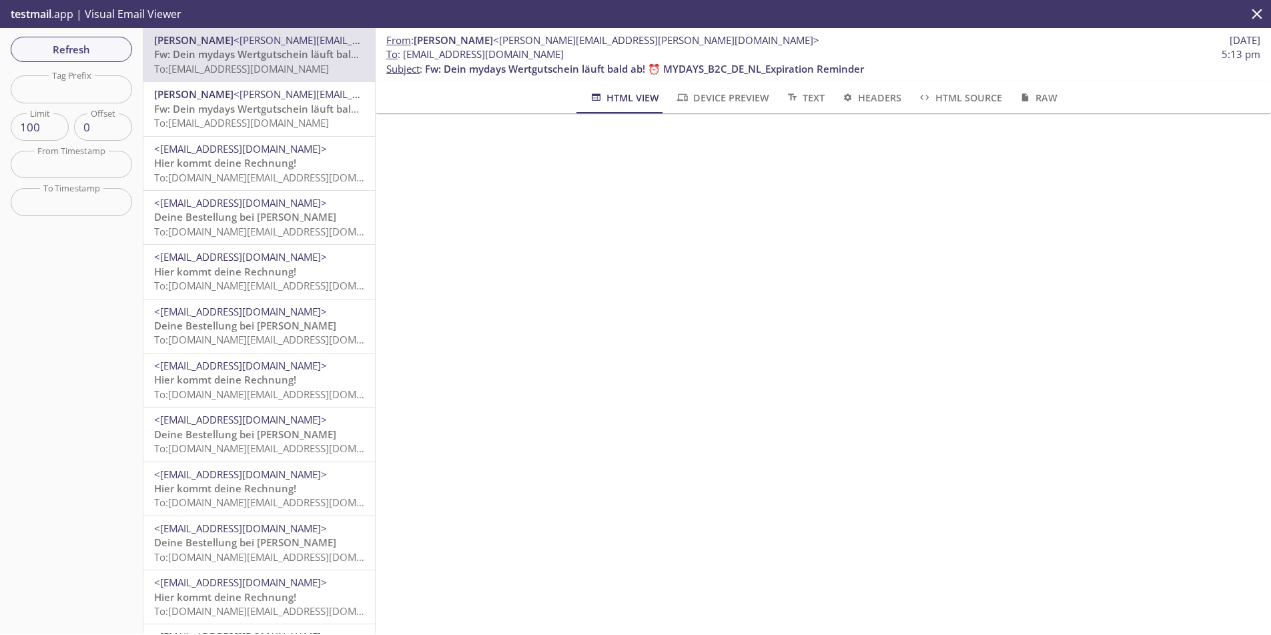
drag, startPoint x: 642, startPoint y: 52, endPoint x: 404, endPoint y: 53, distance: 238.3
click at [404, 53] on span "To : [EMAIL_ADDRESS][DOMAIN_NAME] 5:13 pm" at bounding box center [823, 54] width 874 height 14
copy span "[EMAIL_ADDRESS][DOMAIN_NAME]"
click at [85, 52] on span "Refresh" at bounding box center [71, 49] width 100 height 17
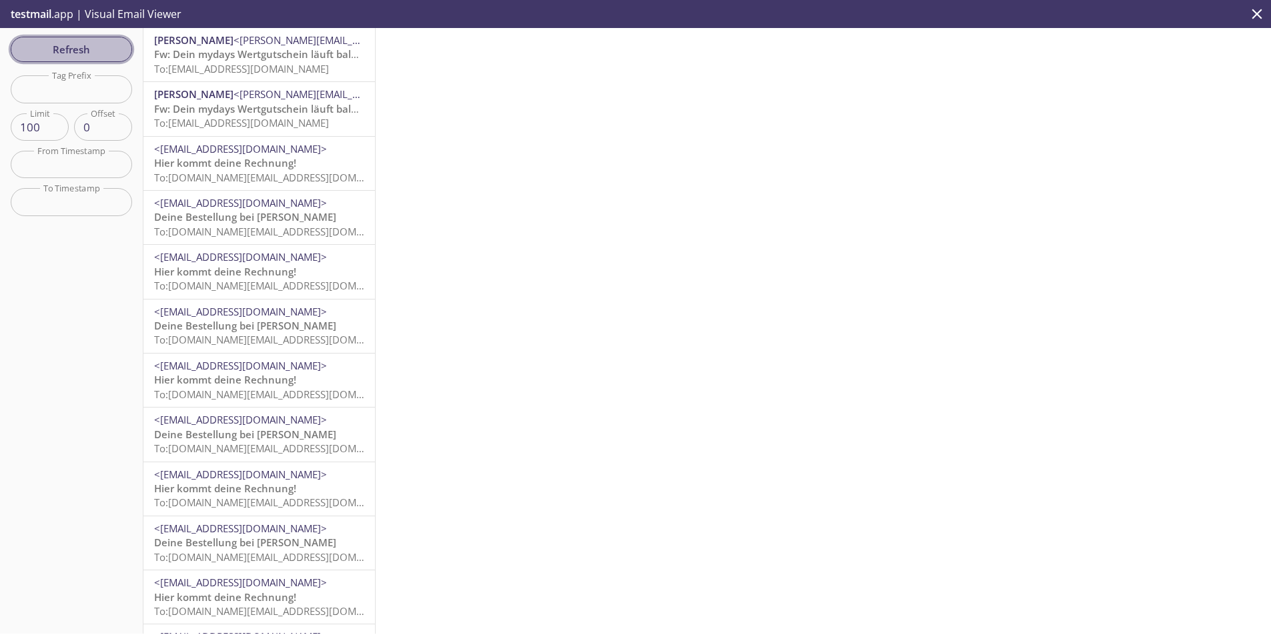
click at [85, 52] on span "Refresh" at bounding box center [71, 49] width 100 height 17
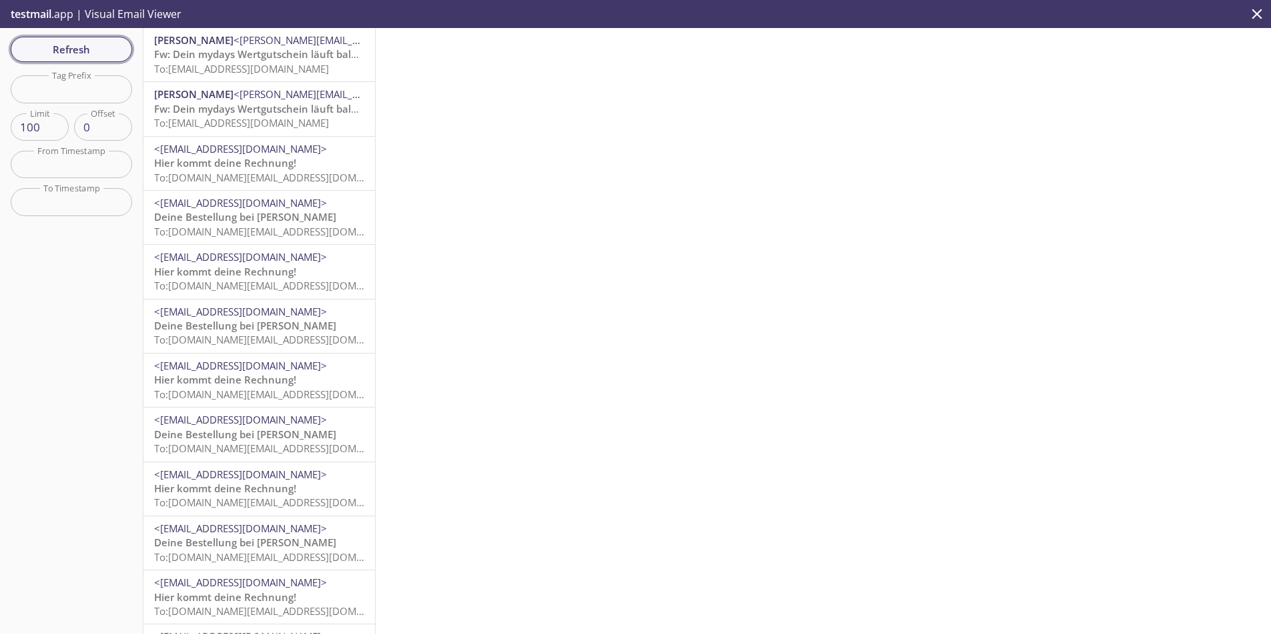
click at [85, 52] on span "Refresh" at bounding box center [71, 49] width 100 height 17
click at [97, 45] on span "Refresh" at bounding box center [71, 49] width 100 height 17
click at [196, 71] on span "To: [EMAIL_ADDRESS][DOMAIN_NAME]" at bounding box center [241, 68] width 175 height 13
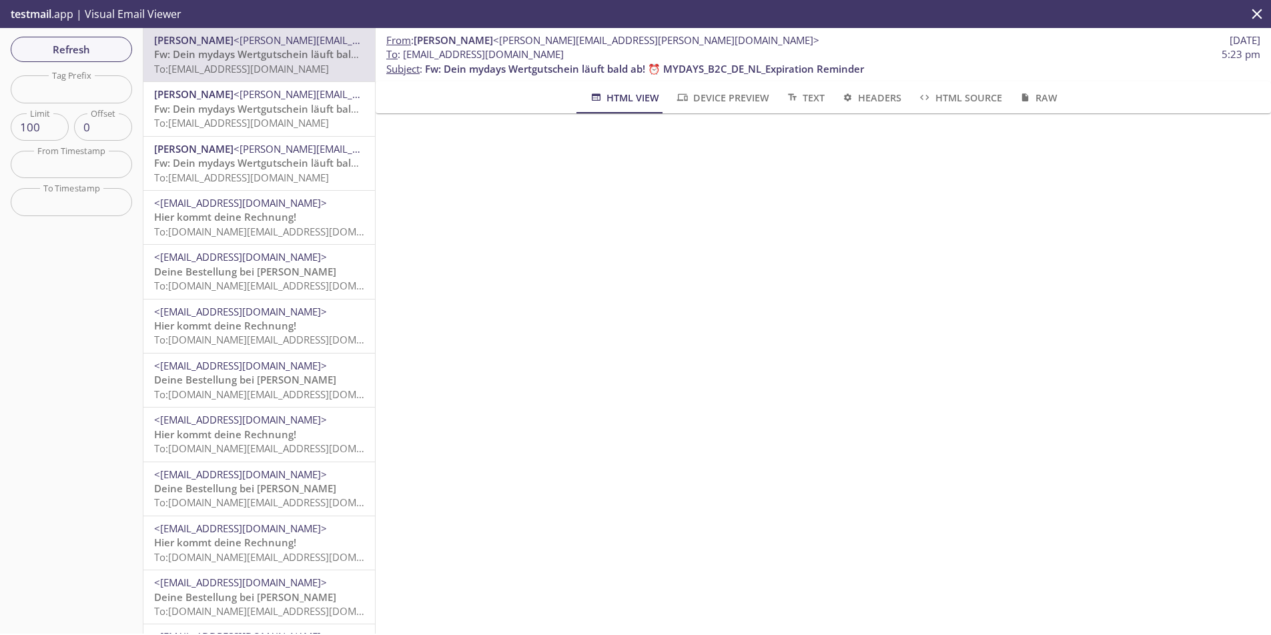
click at [201, 122] on span "To: [EMAIL_ADDRESS][DOMAIN_NAME]" at bounding box center [241, 122] width 175 height 13
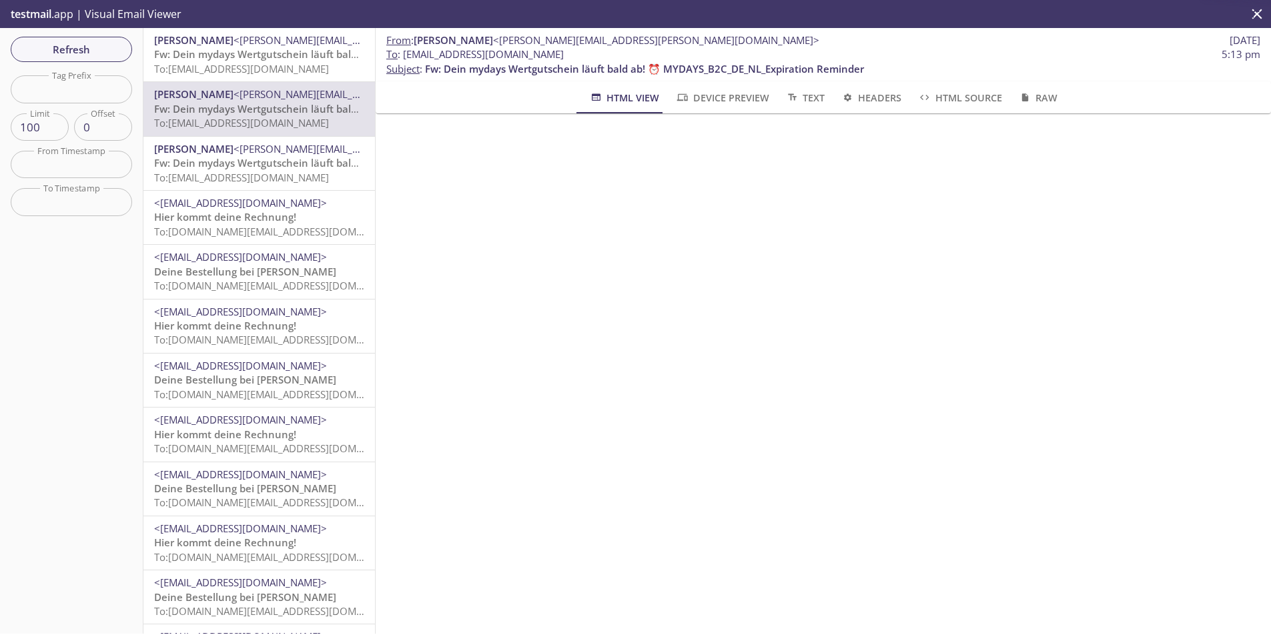
click at [204, 156] on span "Fw: Dein mydays Wertgutschein läuft bald ab! ⏰ MYDAYS_B2C_DE_NL_Expiration Remi…" at bounding box center [373, 162] width 439 height 13
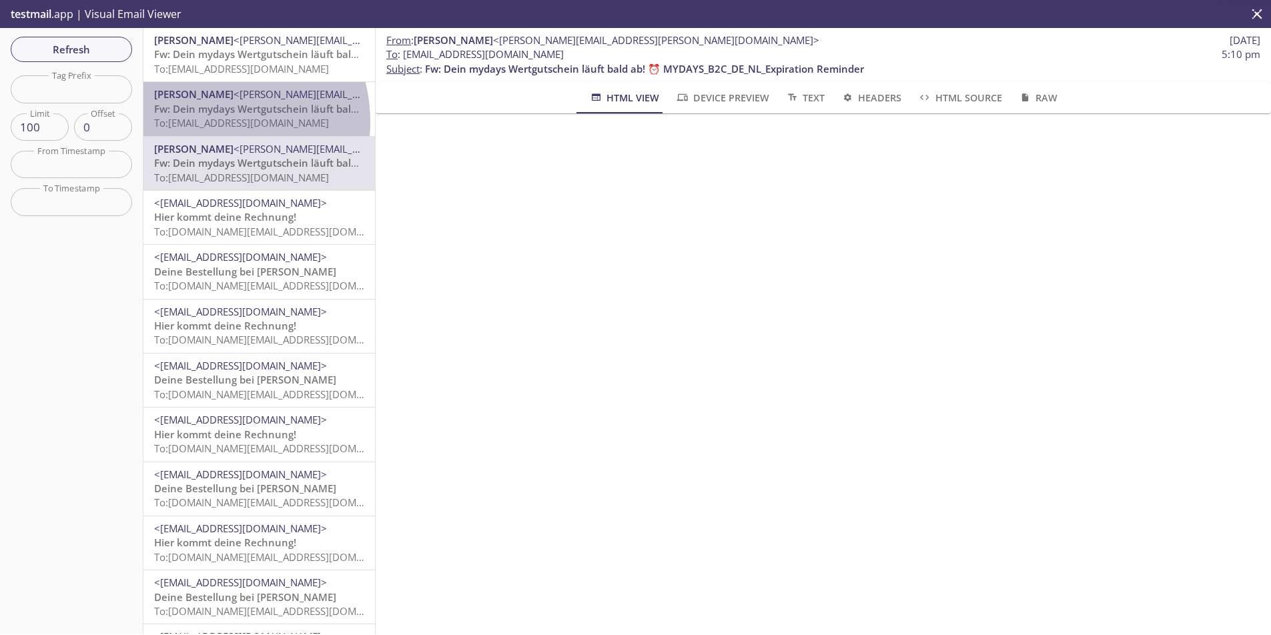
click at [208, 121] on span "To: [EMAIL_ADDRESS][DOMAIN_NAME]" at bounding box center [241, 122] width 175 height 13
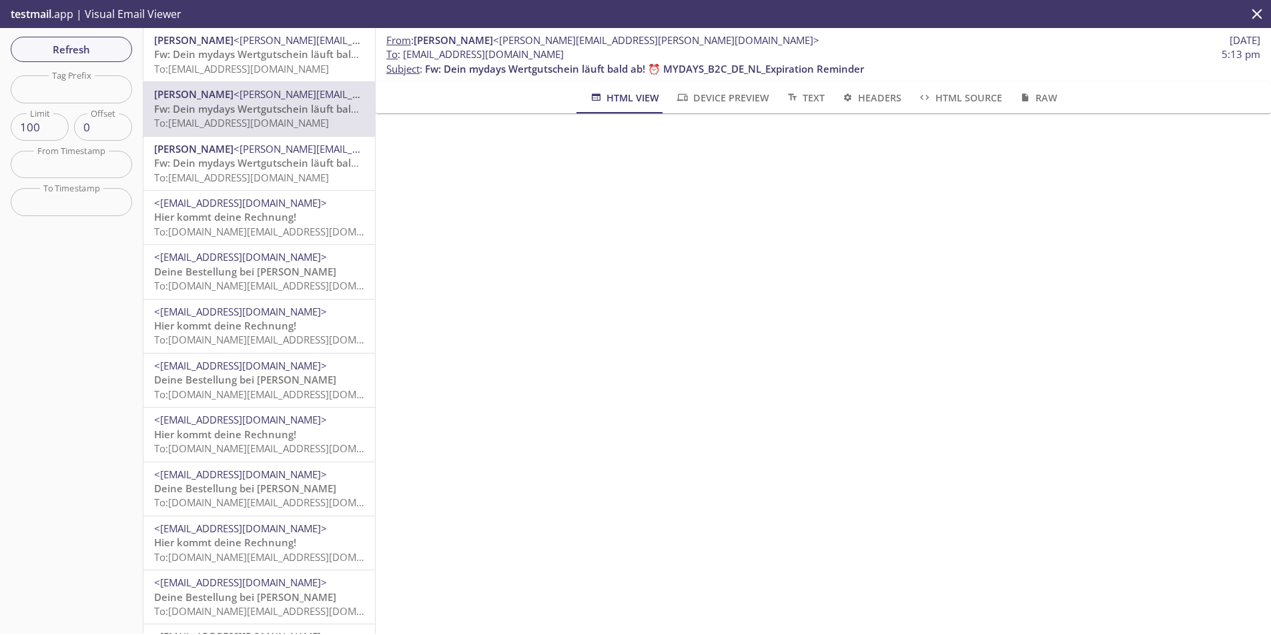
click at [212, 71] on span "To: [EMAIL_ADDRESS][DOMAIN_NAME]" at bounding box center [241, 68] width 175 height 13
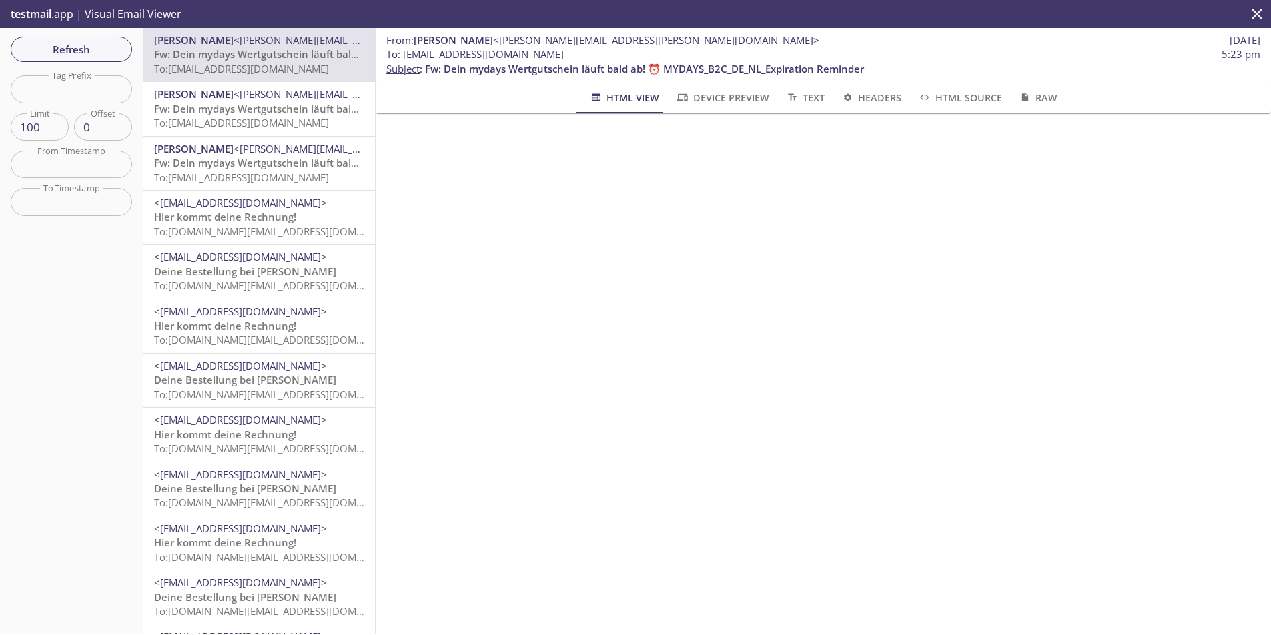
click at [249, 108] on span "Fw: Dein mydays Wertgutschein läuft bald ab! ⏰ MYDAYS_B2C_DE_NL_Expiration Remi…" at bounding box center [373, 108] width 439 height 13
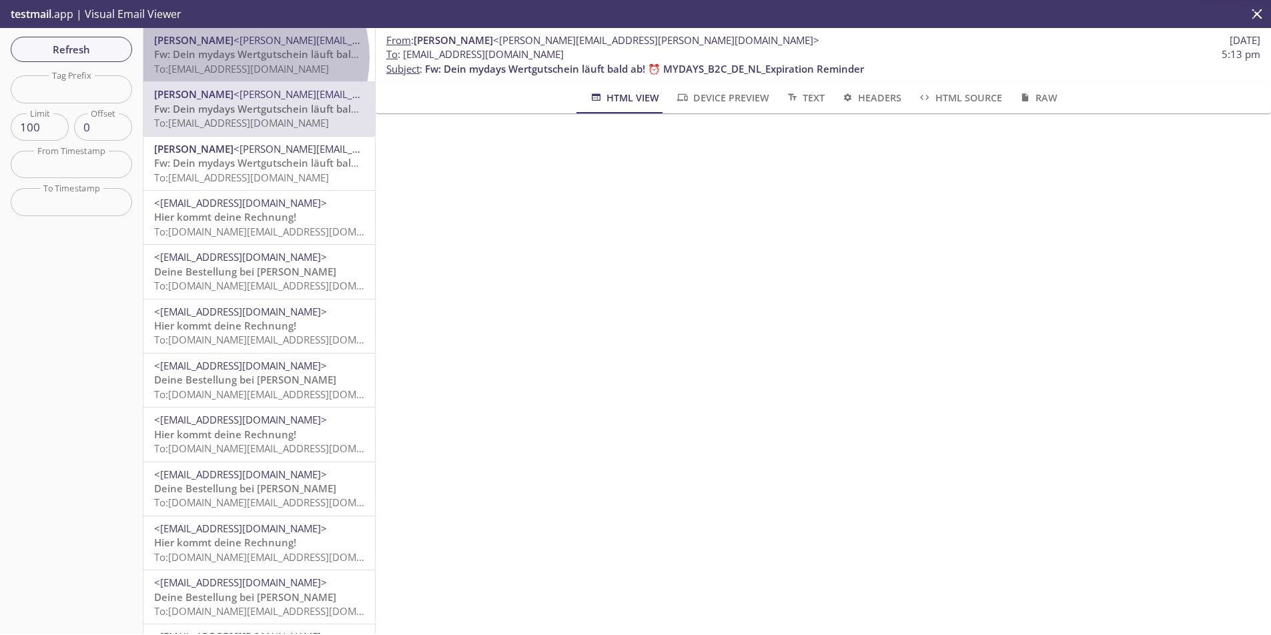
click at [248, 57] on span "Fw: Dein mydays Wertgutschein läuft bald ab! ⏰ MYDAYS_B2C_DE_NL_Expiration Remi…" at bounding box center [373, 53] width 439 height 13
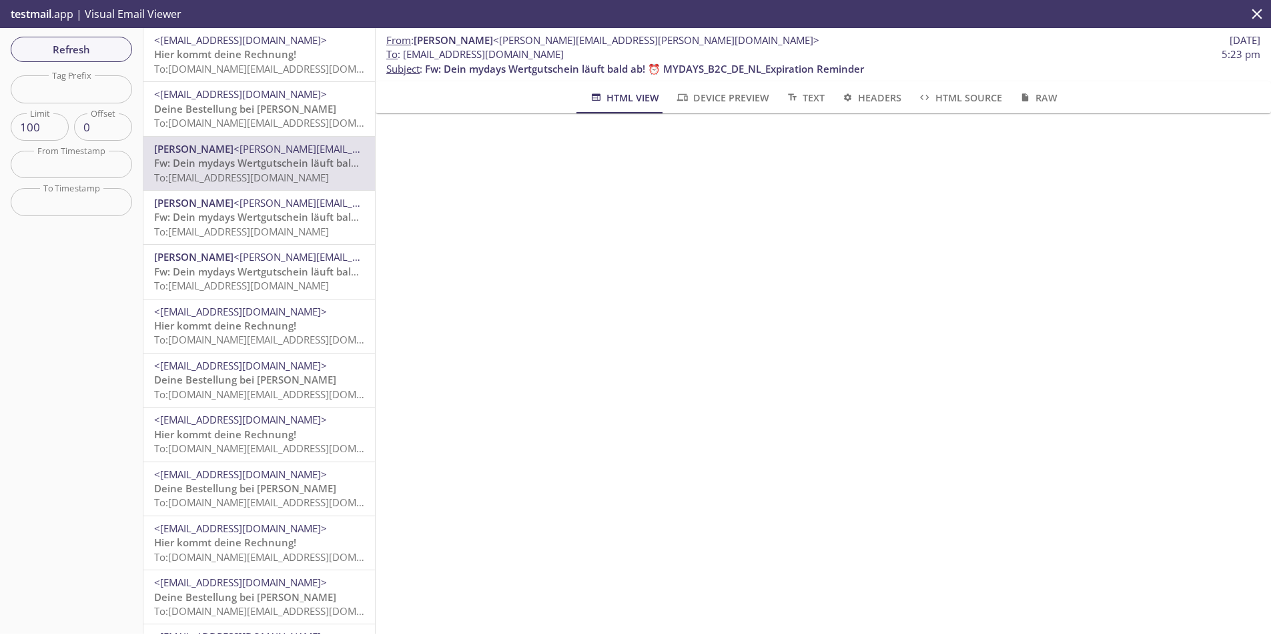
click at [268, 69] on span "To: [DOMAIN_NAME][EMAIL_ADDRESS][DOMAIN_NAME]" at bounding box center [281, 68] width 254 height 13
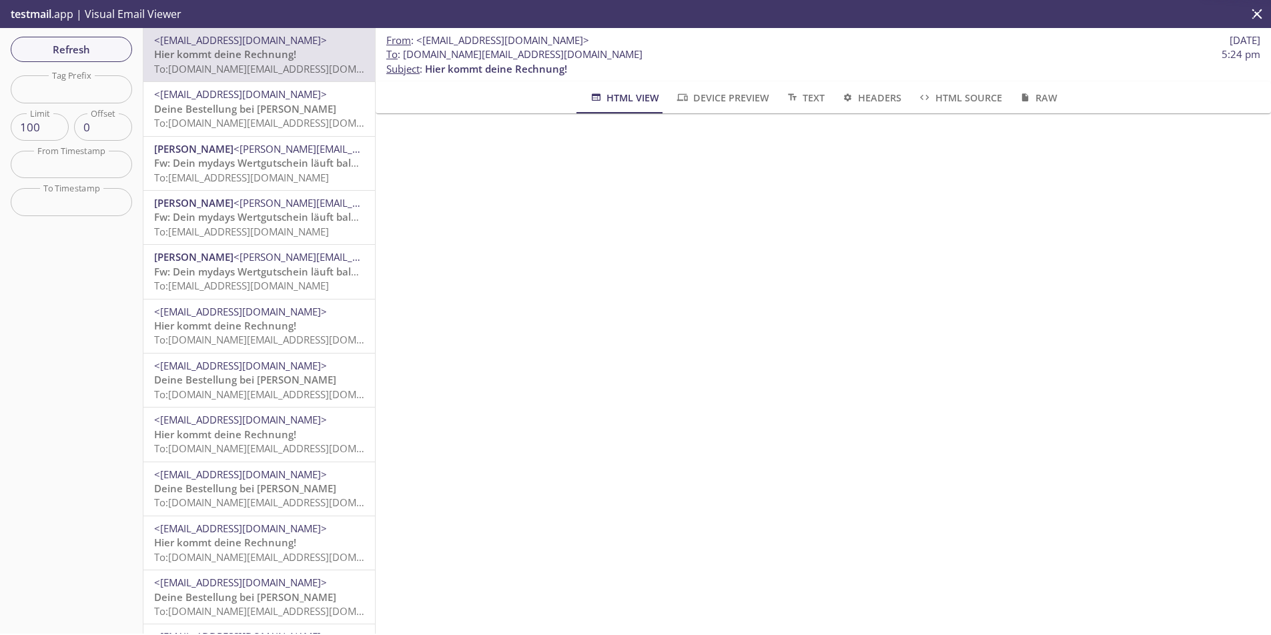
click at [261, 97] on span "<[EMAIL_ADDRESS][DOMAIN_NAME]>" at bounding box center [240, 93] width 173 height 13
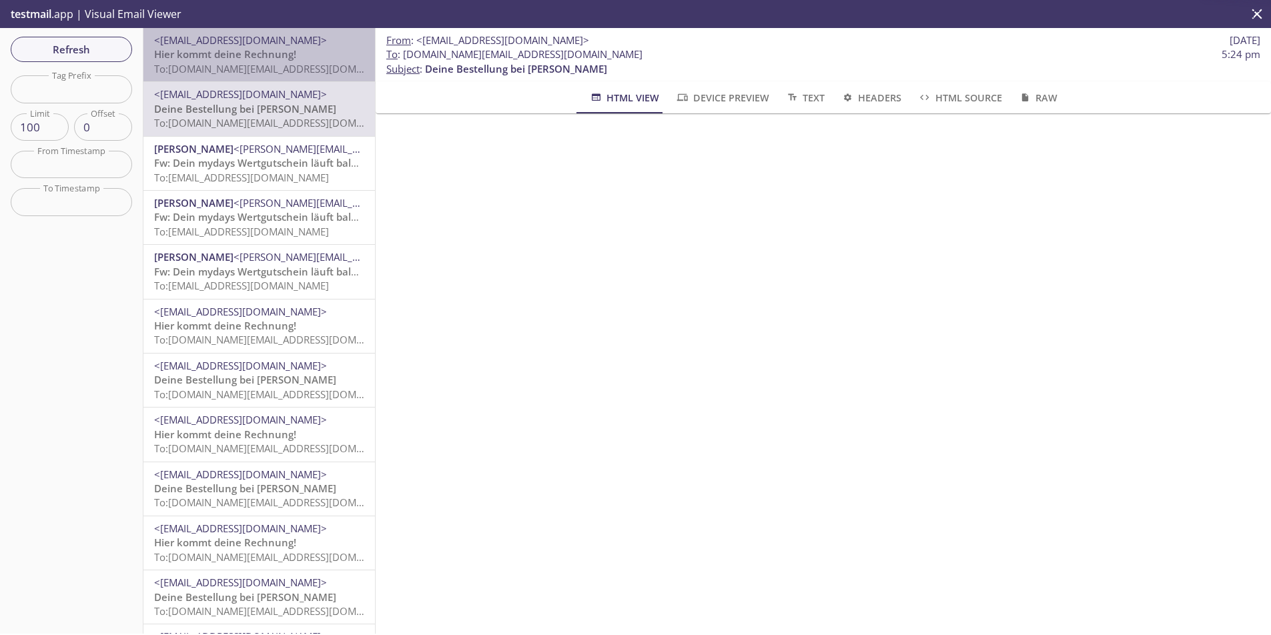
click at [264, 68] on span "To: [DOMAIN_NAME][EMAIL_ADDRESS][DOMAIN_NAME]" at bounding box center [281, 68] width 254 height 13
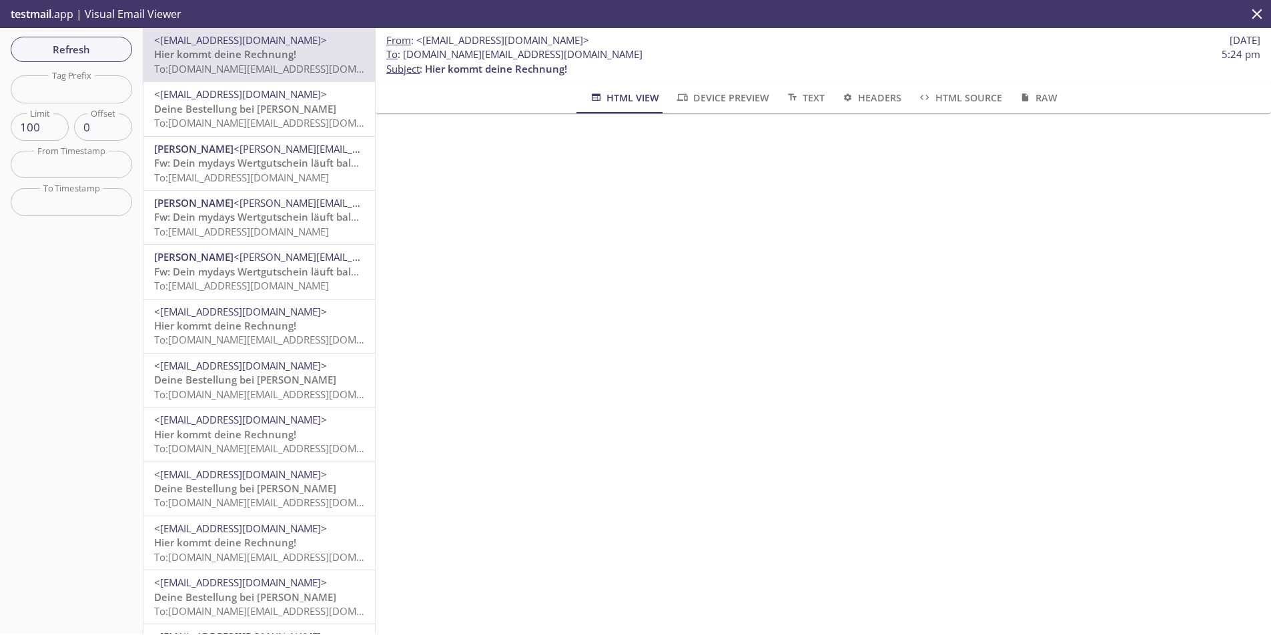
click at [262, 119] on span "To: [DOMAIN_NAME][EMAIL_ADDRESS][DOMAIN_NAME]" at bounding box center [281, 122] width 254 height 13
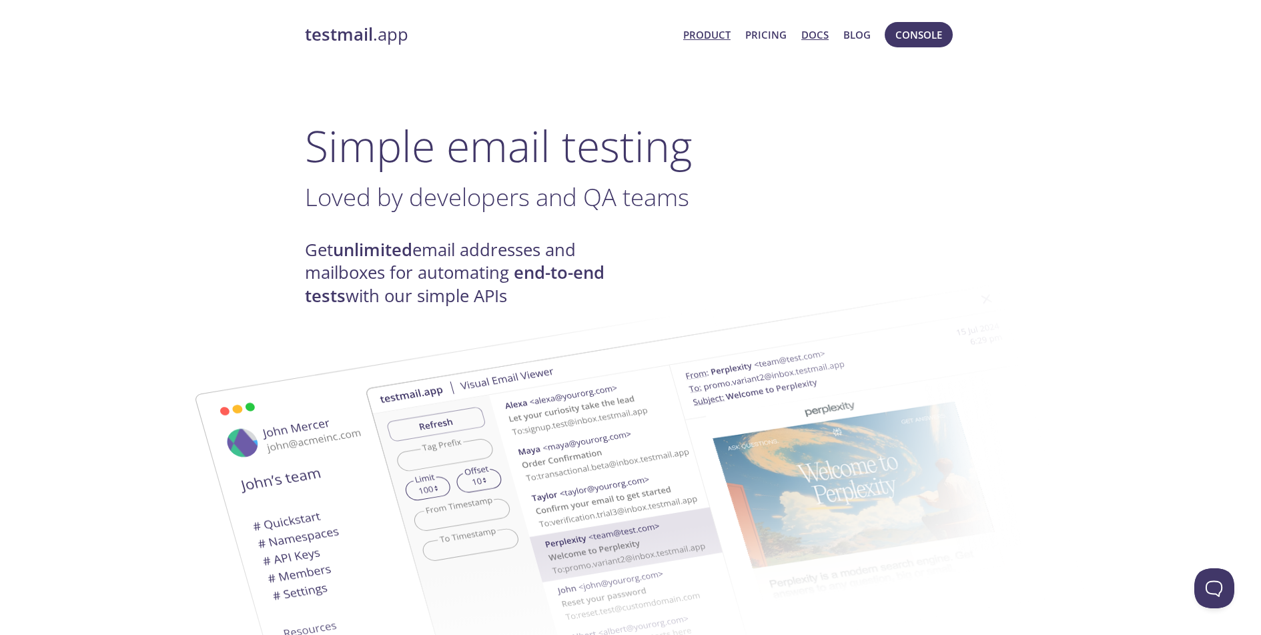
click at [814, 36] on link "Docs" at bounding box center [815, 34] width 27 height 17
